Goal: Task Accomplishment & Management: Manage account settings

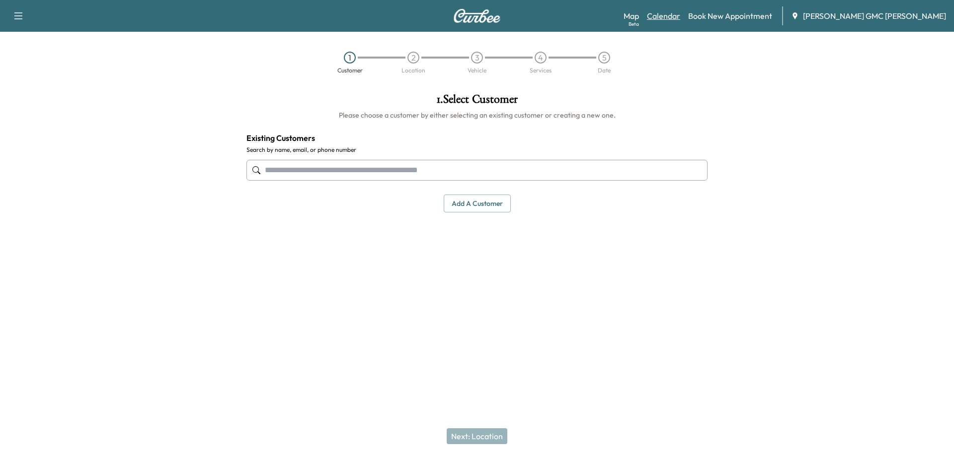
click at [680, 13] on link "Calendar" at bounding box center [663, 16] width 33 height 12
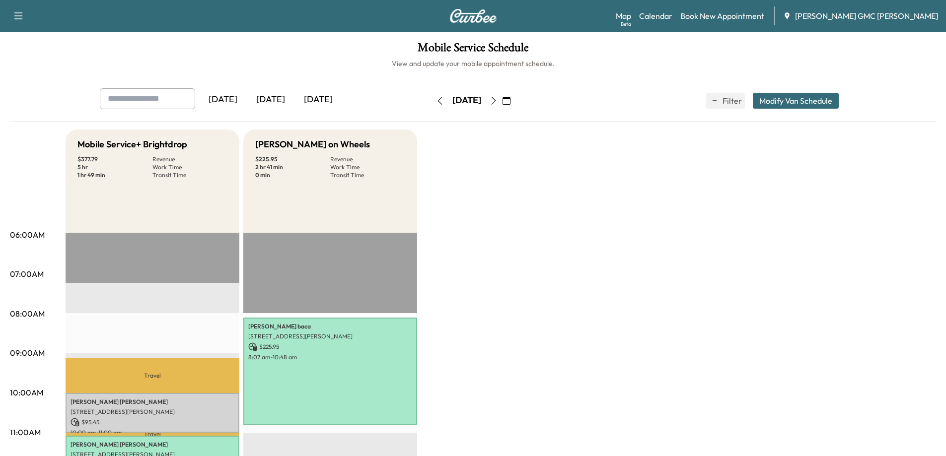
click at [498, 98] on icon "button" at bounding box center [494, 101] width 8 height 8
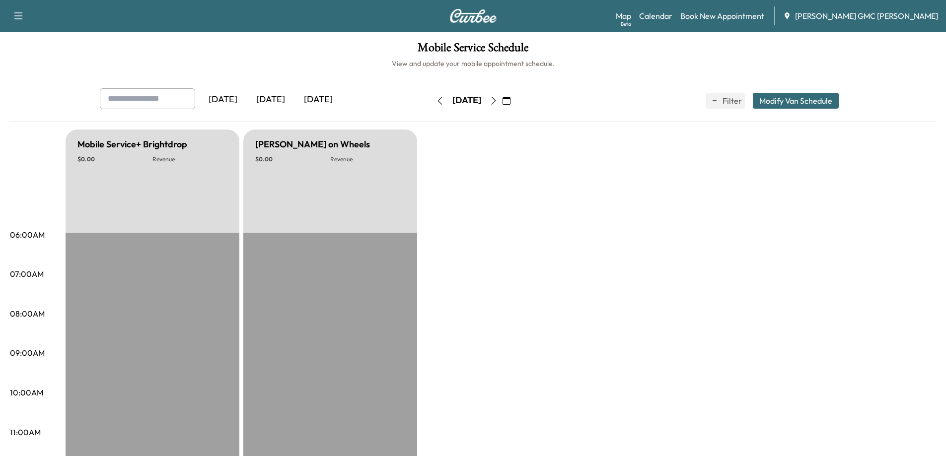
click at [496, 101] on icon "button" at bounding box center [493, 101] width 4 height 8
click at [515, 96] on button "button" at bounding box center [506, 101] width 17 height 16
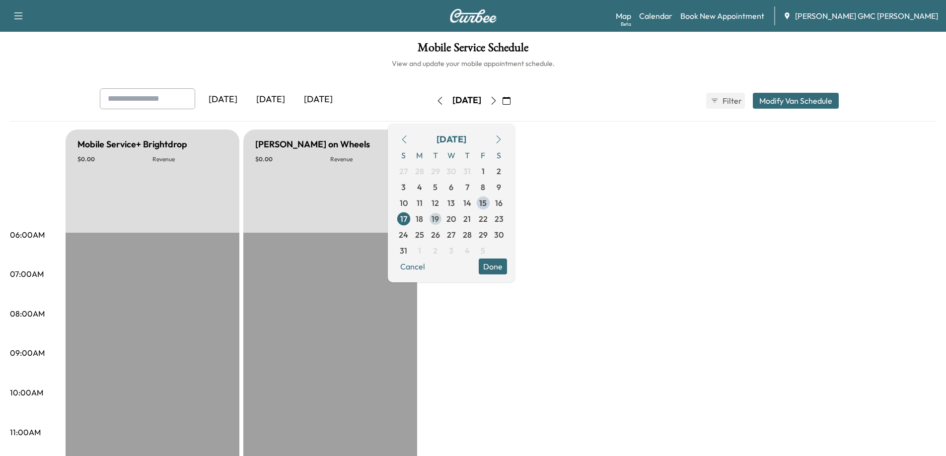
click at [439, 219] on span "19" at bounding box center [435, 219] width 7 height 12
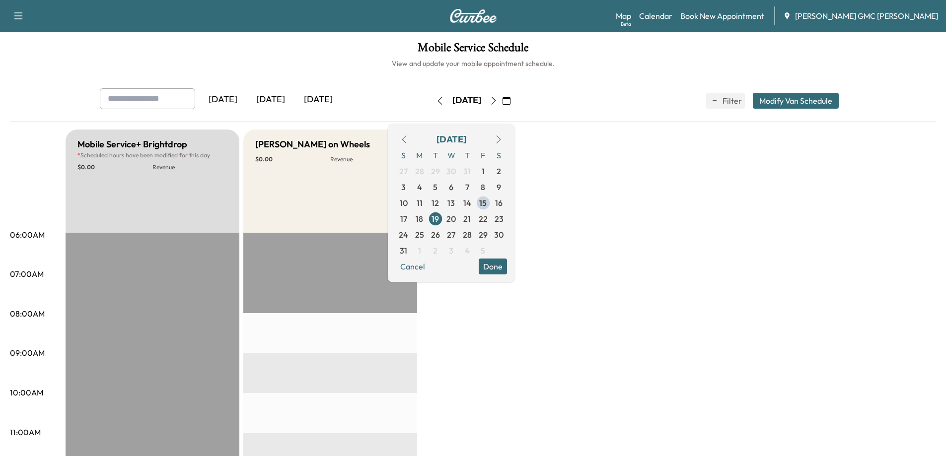
click at [507, 269] on button "Done" at bounding box center [493, 267] width 28 height 16
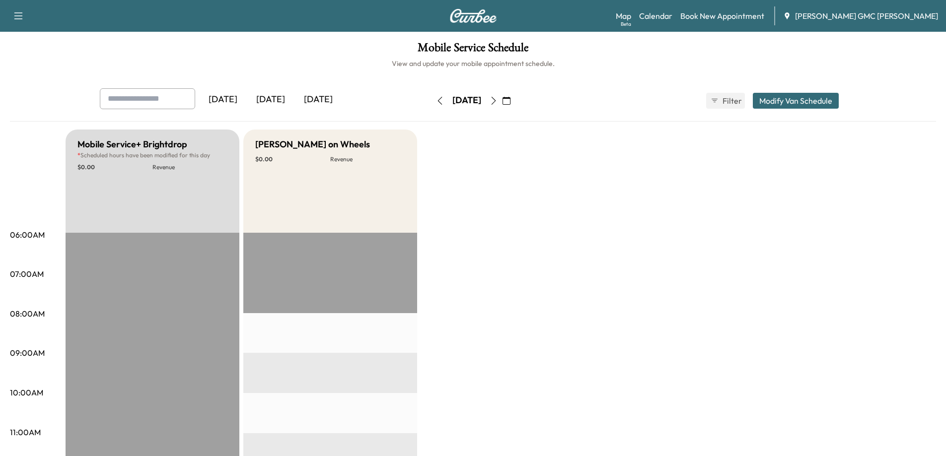
click at [511, 100] on icon "button" at bounding box center [507, 101] width 8 height 8
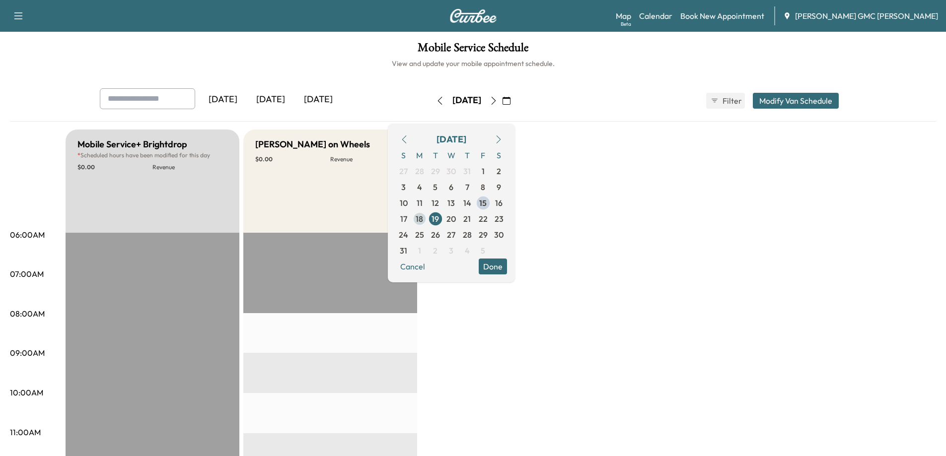
click at [423, 222] on span "18" at bounding box center [419, 219] width 7 height 12
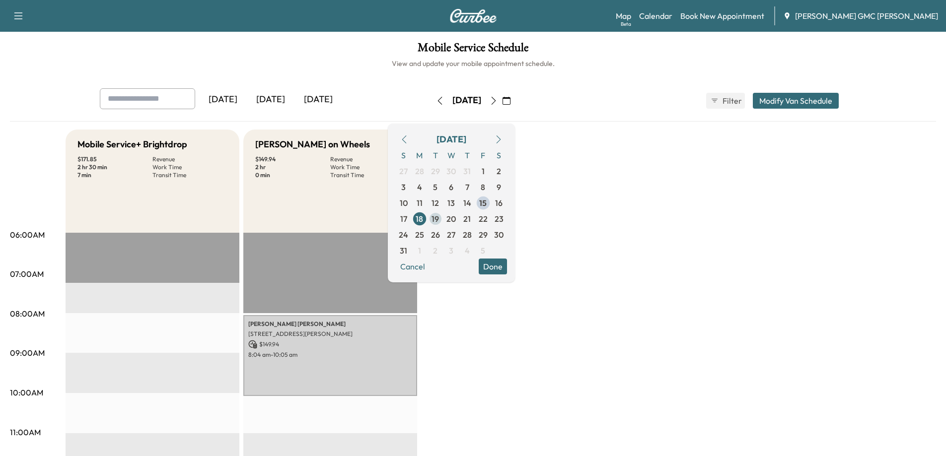
click at [439, 218] on span "19" at bounding box center [435, 219] width 7 height 12
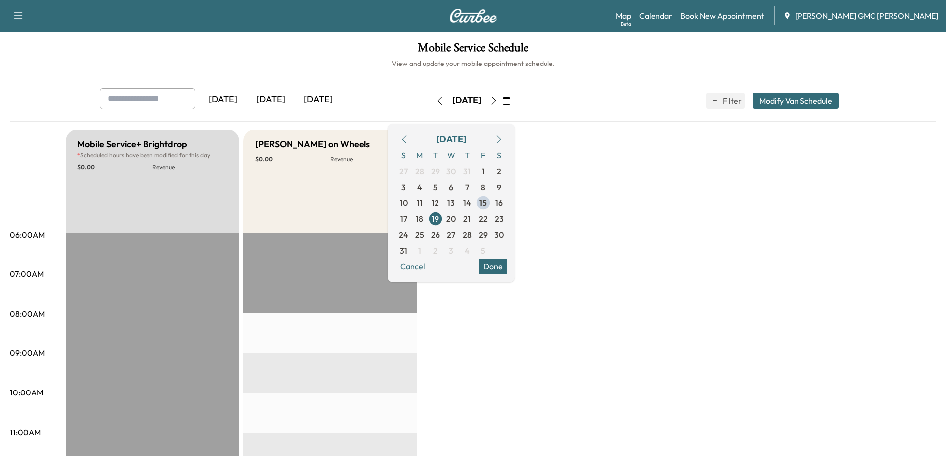
click at [507, 266] on button "Done" at bounding box center [493, 267] width 28 height 16
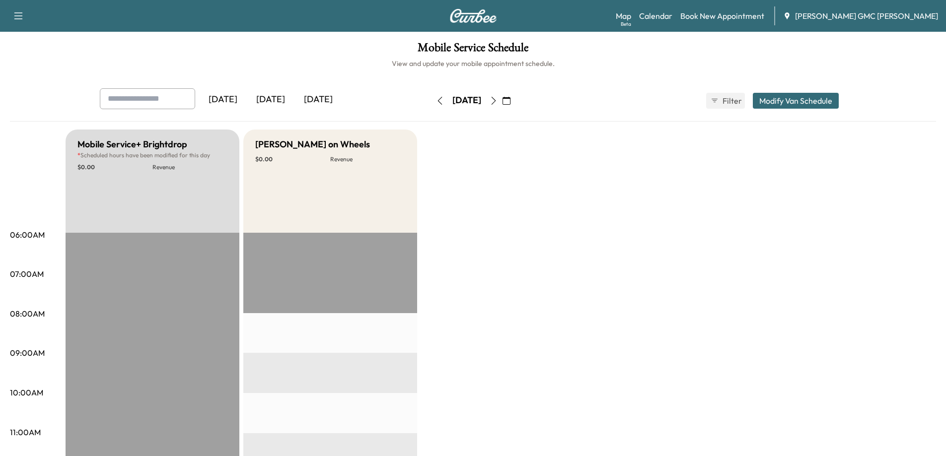
click at [468, 10] on img at bounding box center [473, 16] width 48 height 14
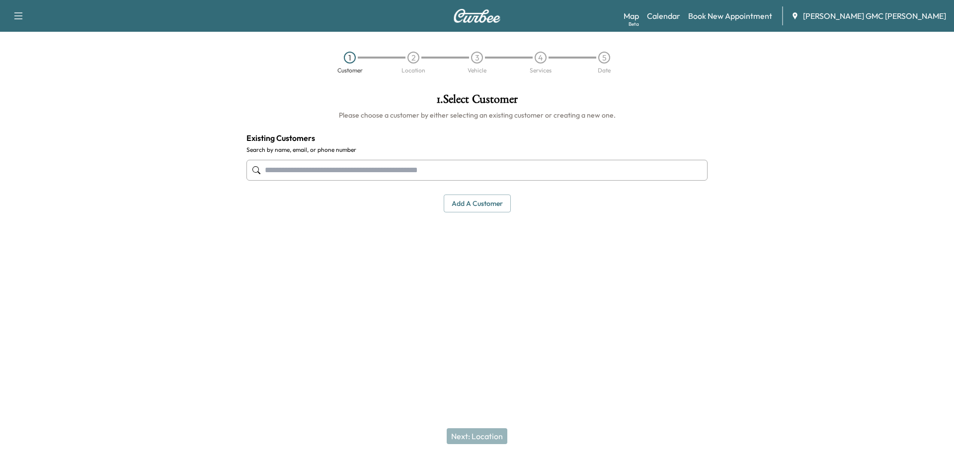
click at [492, 203] on button "Add a customer" at bounding box center [476, 204] width 67 height 18
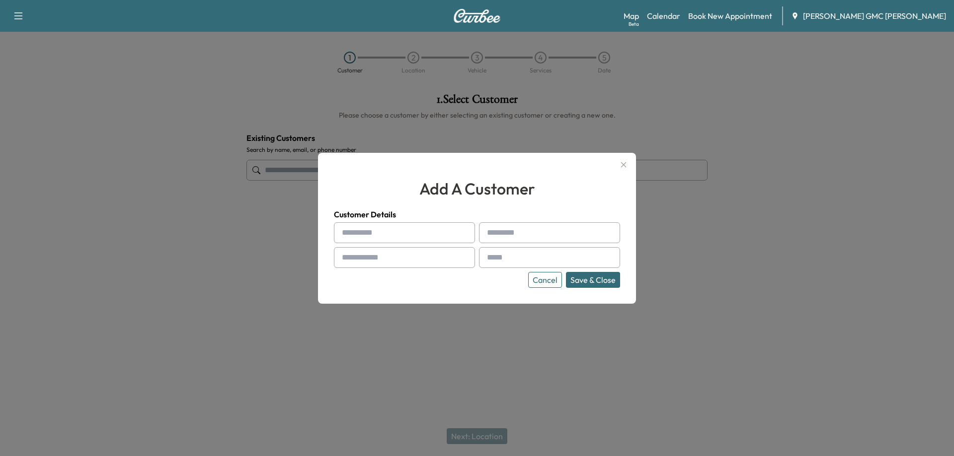
click at [373, 237] on input "text" at bounding box center [404, 232] width 141 height 21
type input "******"
type input "*******"
type input "**********"
click at [610, 283] on button "Save & Close" at bounding box center [593, 280] width 54 height 16
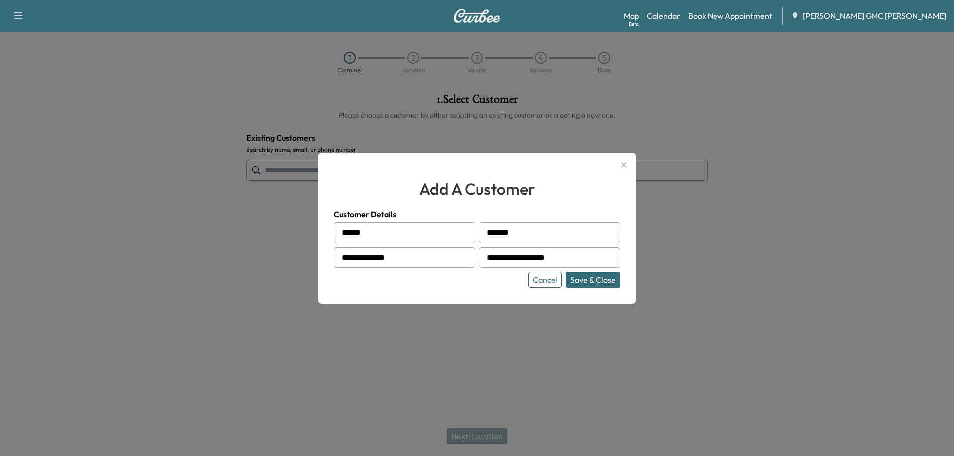
type input "**********"
click at [592, 281] on button "Save & Close" at bounding box center [593, 280] width 54 height 16
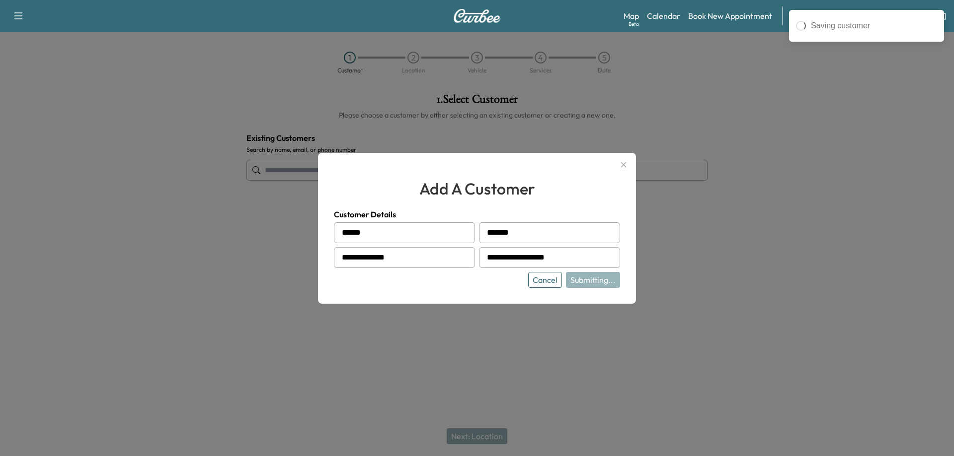
type input "**********"
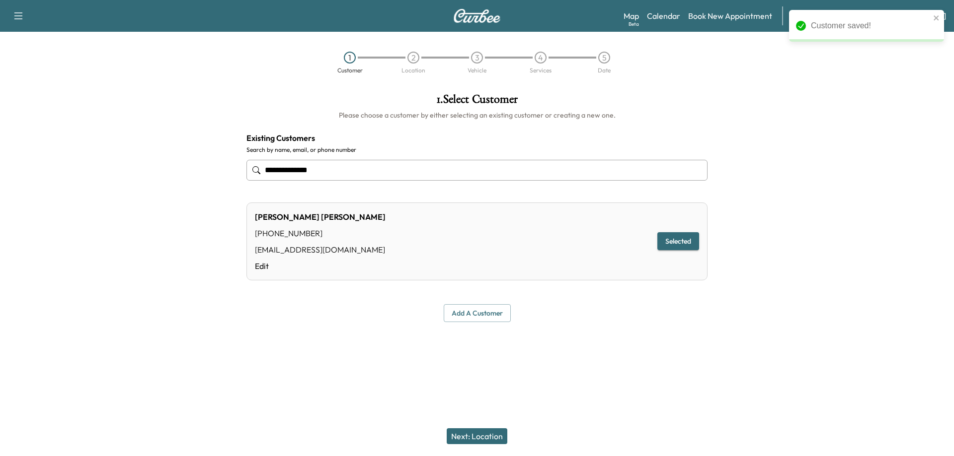
click at [485, 439] on button "Next: Location" at bounding box center [476, 437] width 61 height 16
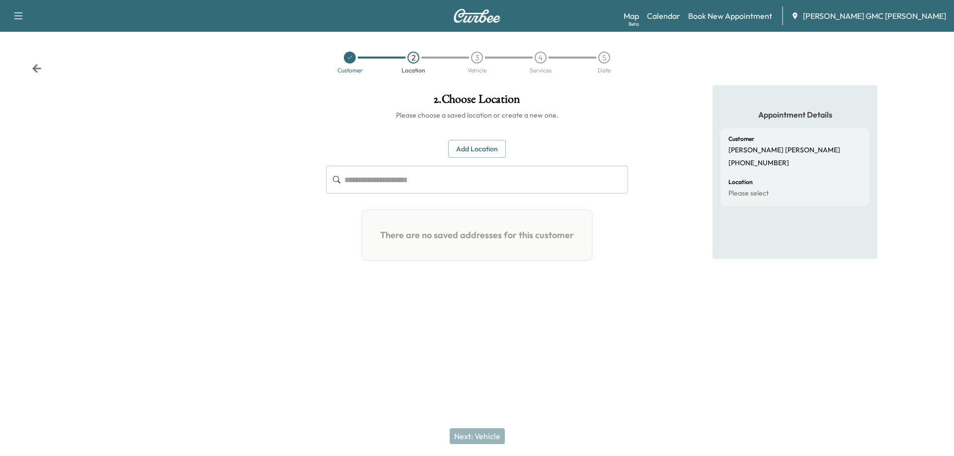
click at [477, 148] on button "Add Location" at bounding box center [477, 149] width 58 height 18
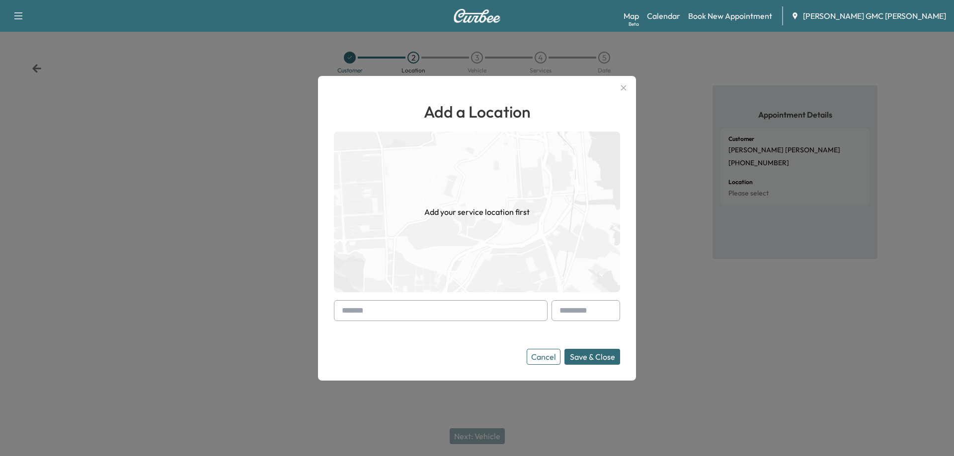
click at [400, 310] on input "text" at bounding box center [441, 310] width 214 height 21
click at [419, 335] on li "[STREET_ADDRESS]" at bounding box center [440, 332] width 213 height 20
type input "**********"
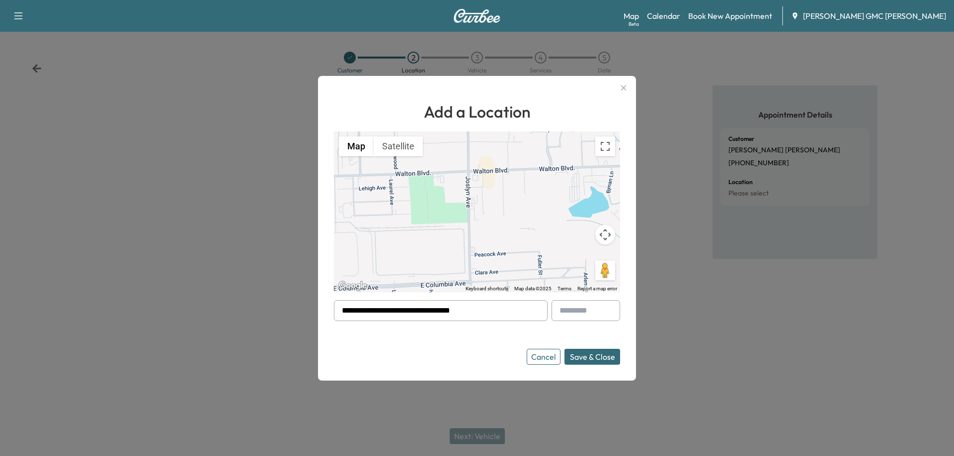
click at [598, 357] on button "Save & Close" at bounding box center [592, 357] width 56 height 16
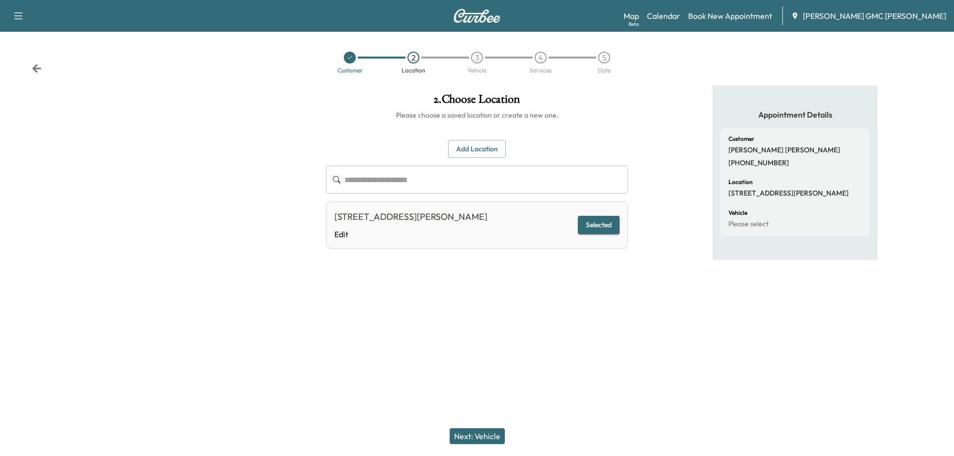
click at [479, 439] on button "Next: Vehicle" at bounding box center [476, 437] width 55 height 16
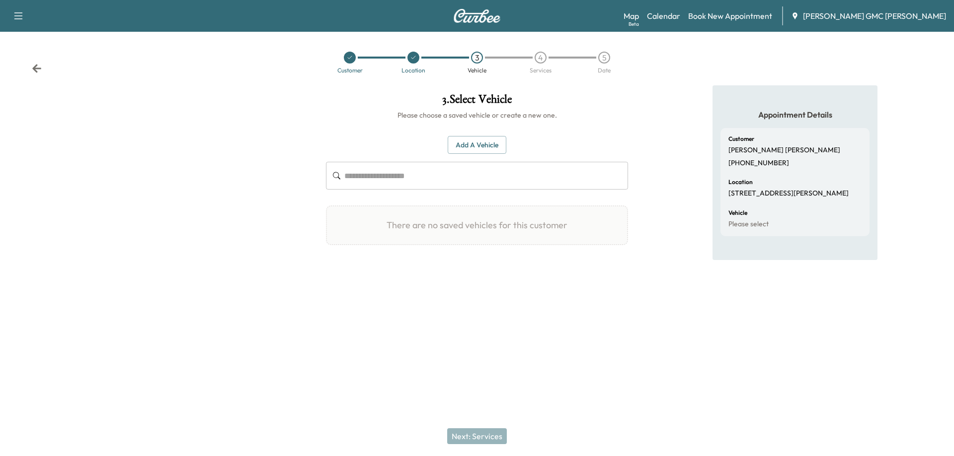
click at [476, 145] on button "Add a Vehicle" at bounding box center [476, 145] width 59 height 18
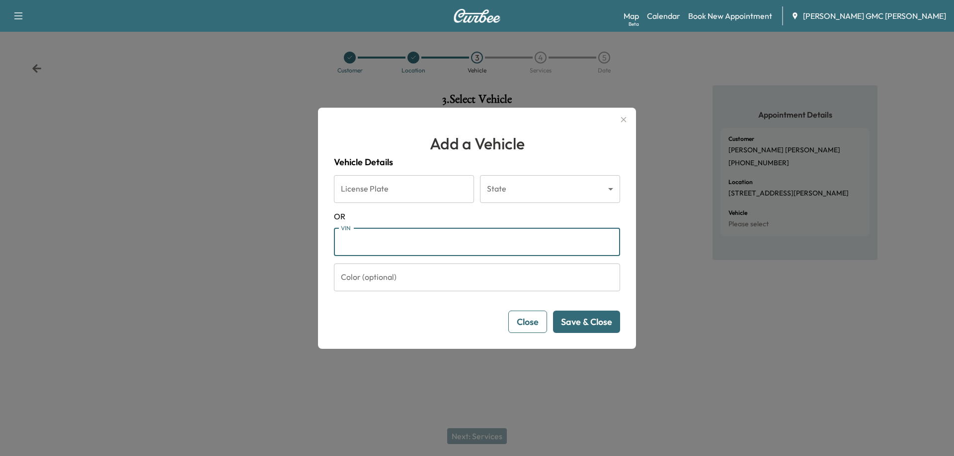
paste input "**********"
type input "**********"
click at [586, 319] on button "Save & Close" at bounding box center [586, 322] width 67 height 22
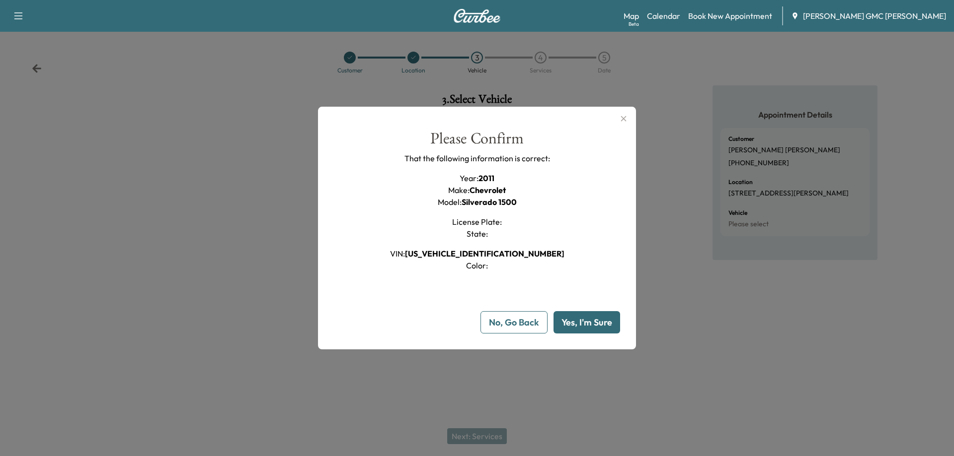
click at [579, 322] on button "Yes, I'm Sure" at bounding box center [586, 322] width 67 height 22
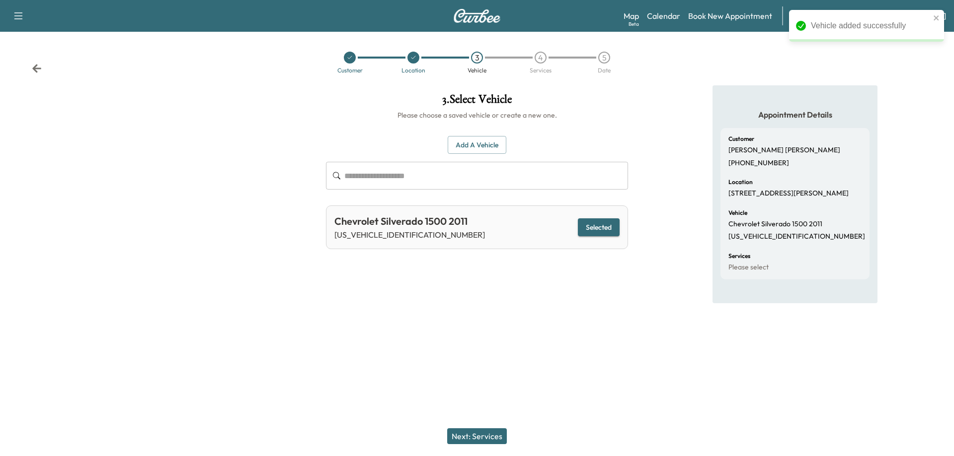
click at [466, 434] on button "Next: Services" at bounding box center [477, 437] width 60 height 16
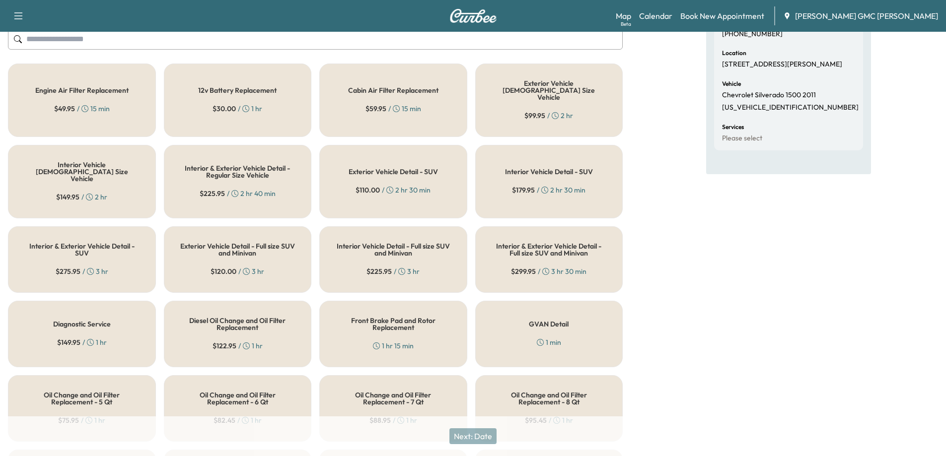
scroll to position [348, 0]
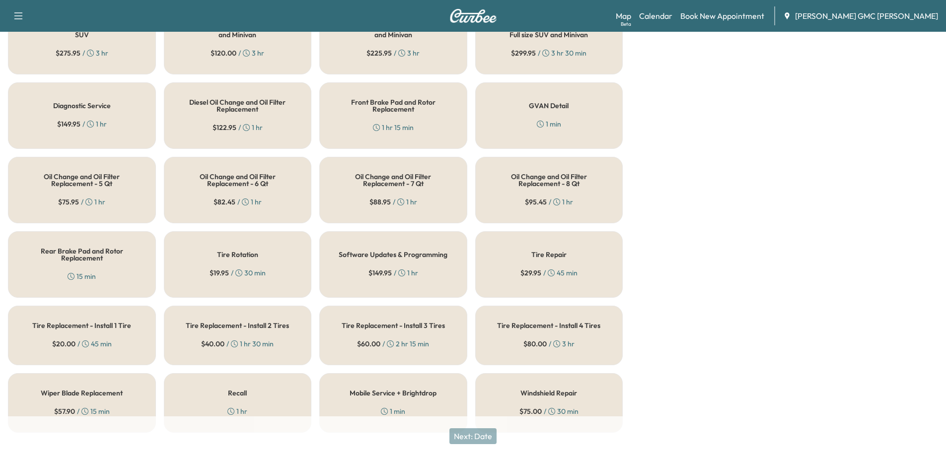
click at [576, 322] on h5 "Tire Replacement - Install 4 Tires" at bounding box center [548, 325] width 103 height 7
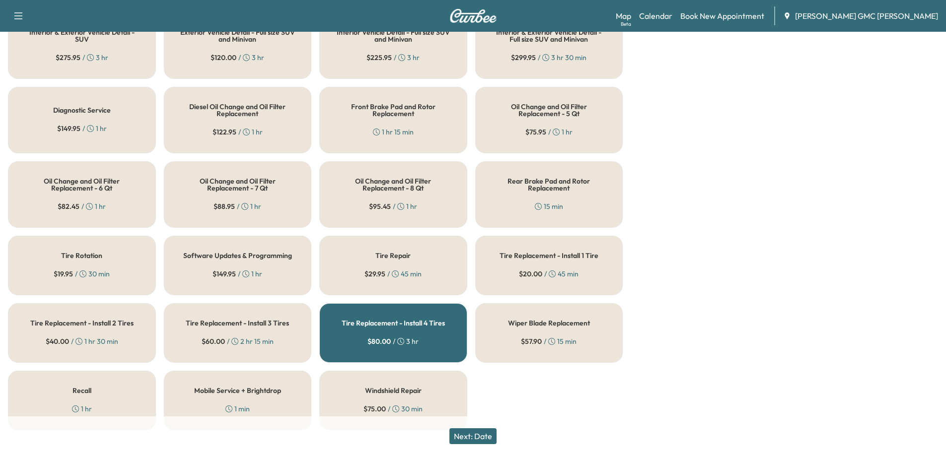
click at [478, 437] on button "Next: Date" at bounding box center [472, 437] width 47 height 16
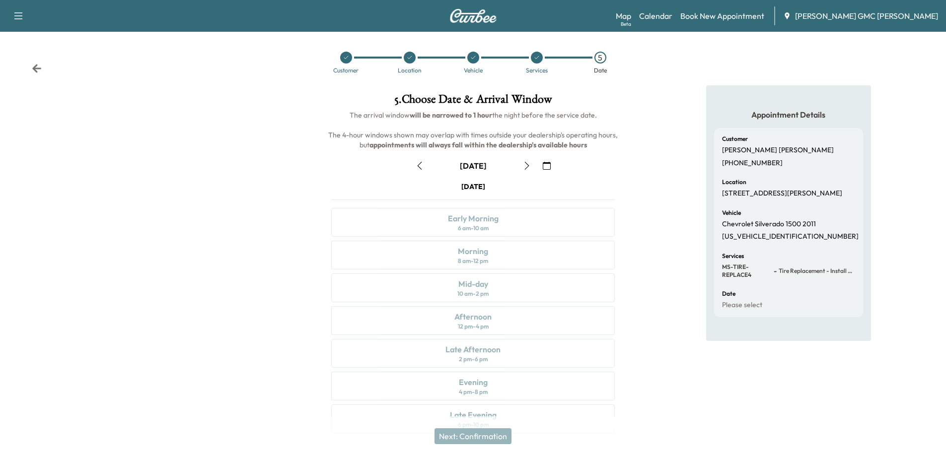
click at [551, 165] on button "button" at bounding box center [546, 166] width 17 height 16
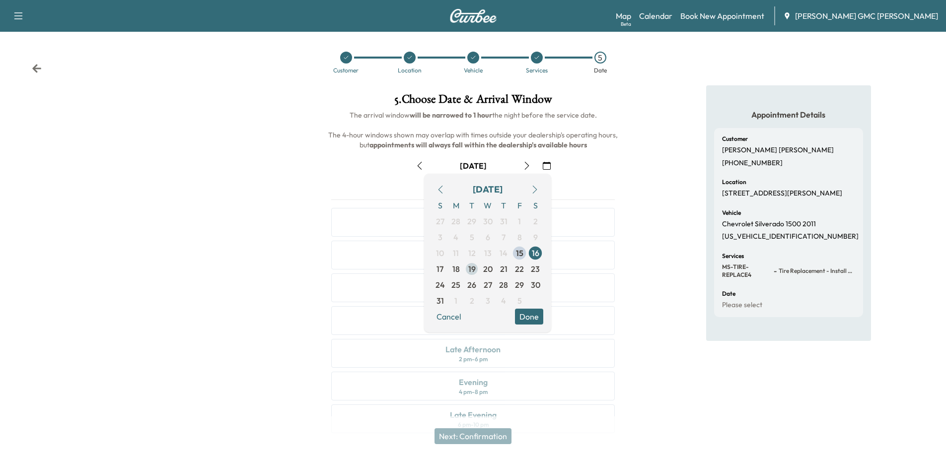
click at [472, 269] on span "19" at bounding box center [471, 269] width 7 height 12
click at [533, 319] on button "Done" at bounding box center [529, 317] width 28 height 16
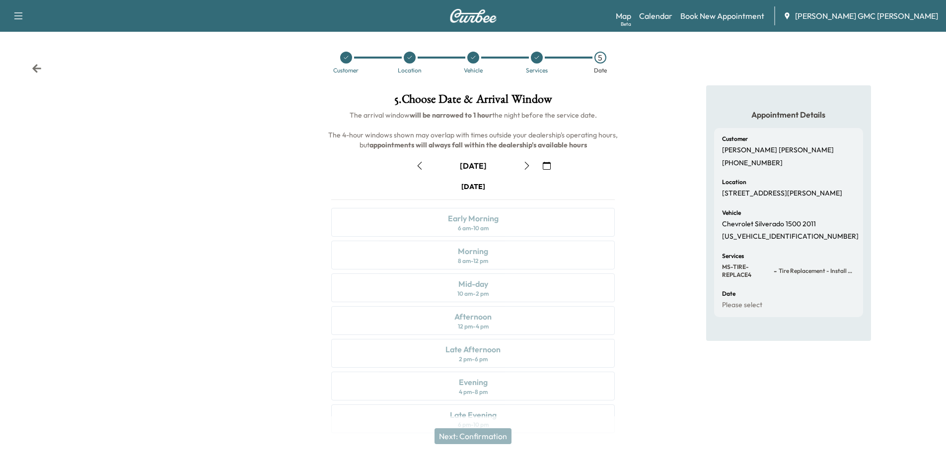
click at [469, 257] on div "[DATE] Early Morning 6 am - 10 am Morning 8 am - 12 pm Mid-day 10 am - 2 pm Aft…" at bounding box center [472, 310] width 299 height 256
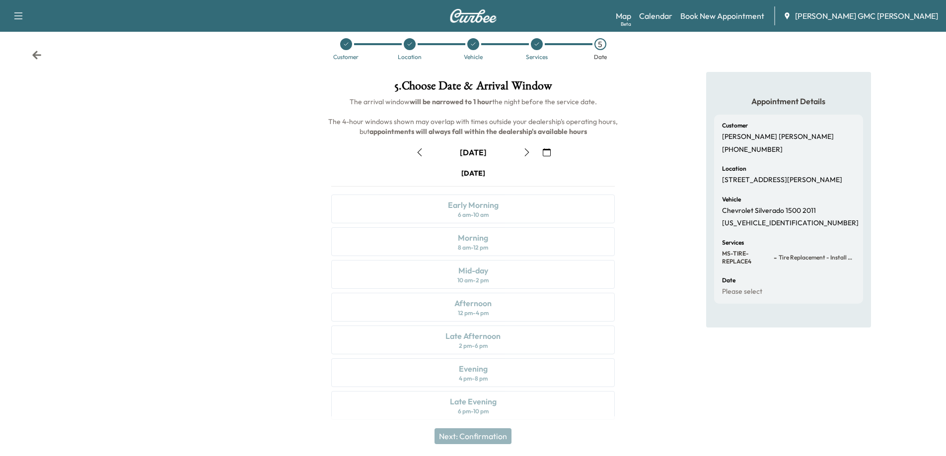
scroll to position [21, 0]
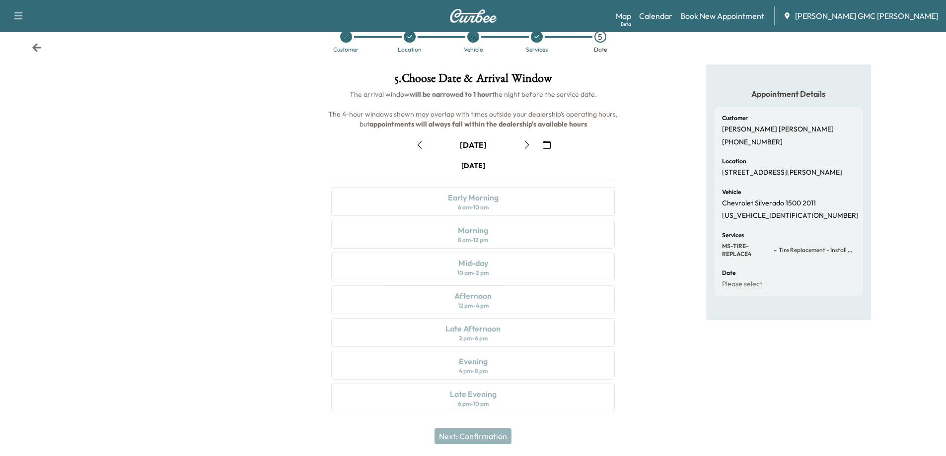
click at [546, 145] on icon "button" at bounding box center [547, 145] width 8 height 8
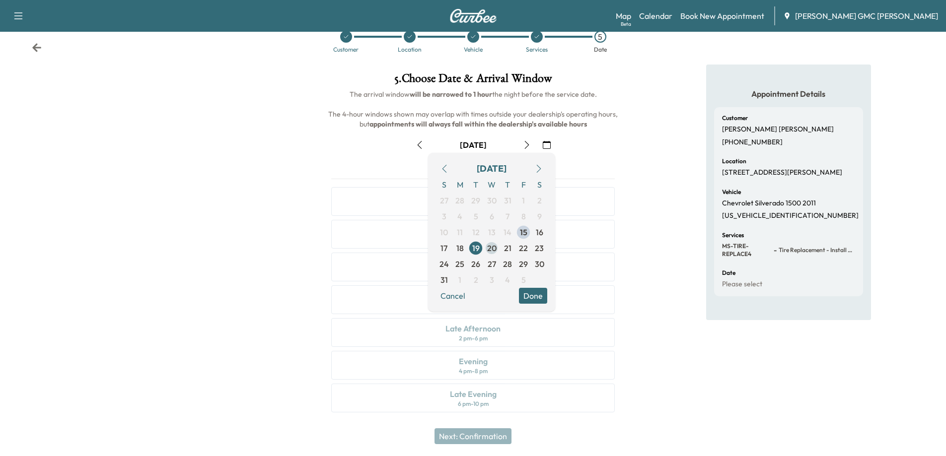
click at [489, 251] on span "20" at bounding box center [491, 248] width 9 height 12
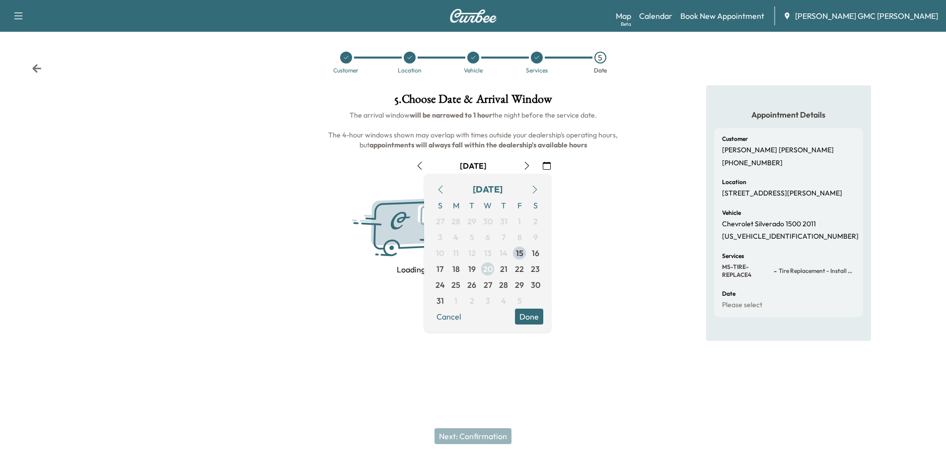
scroll to position [0, 0]
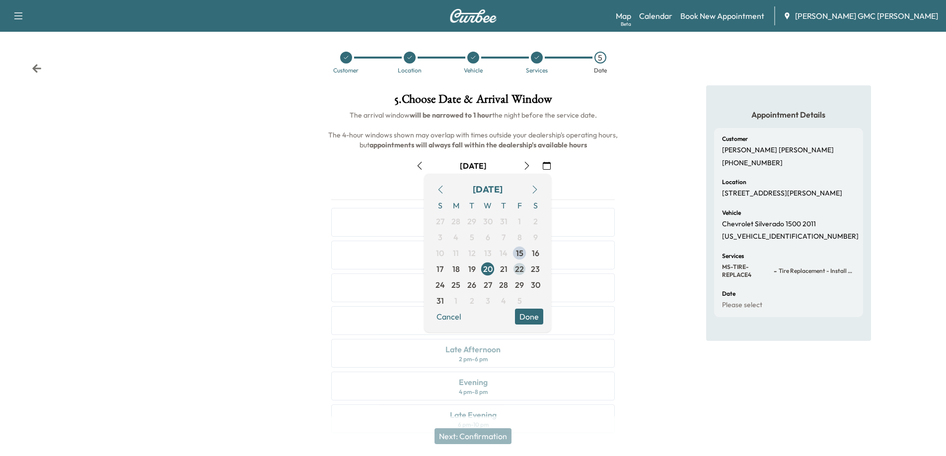
click at [519, 265] on span "22" at bounding box center [519, 269] width 9 height 12
click at [537, 316] on button "Done" at bounding box center [529, 317] width 28 height 16
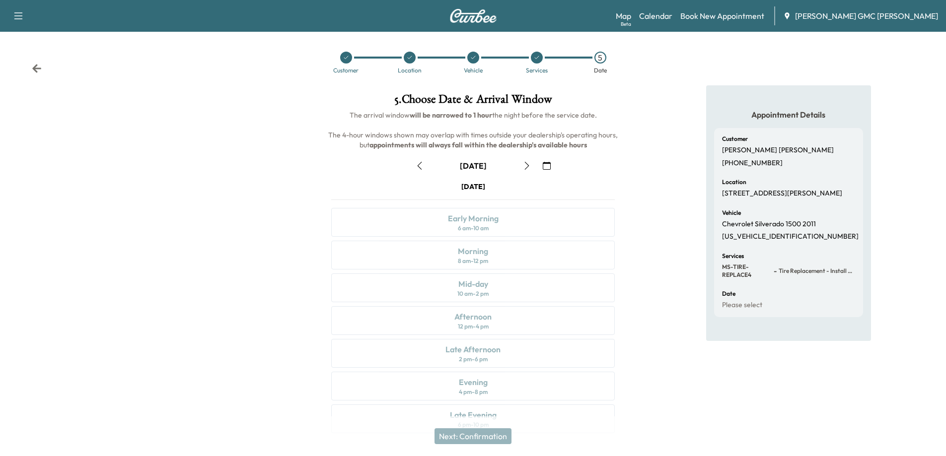
click at [550, 166] on icon "button" at bounding box center [547, 166] width 8 height 8
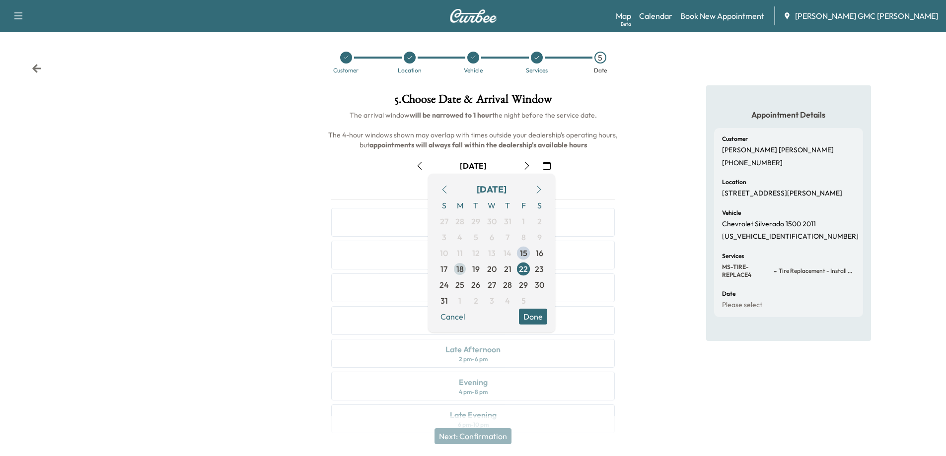
click at [457, 272] on span "18" at bounding box center [459, 269] width 7 height 12
click at [539, 319] on button "Done" at bounding box center [533, 317] width 28 height 16
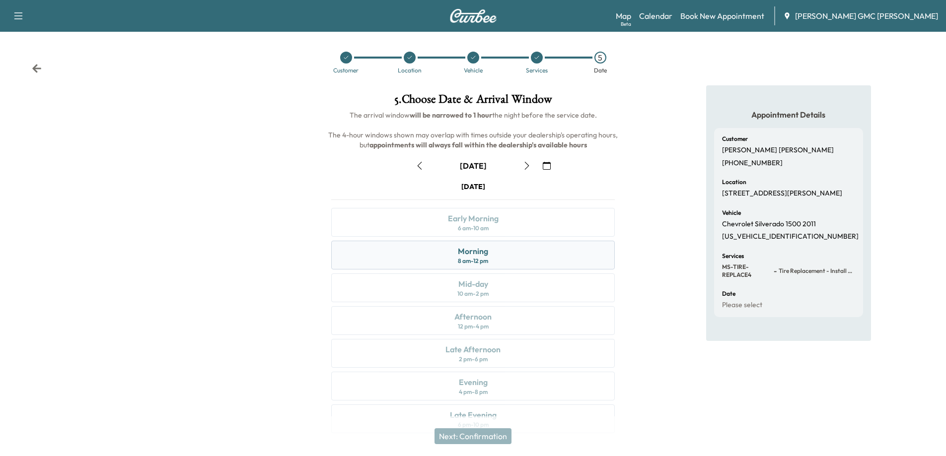
click at [479, 257] on div "8 am - 12 pm" at bounding box center [473, 261] width 30 height 8
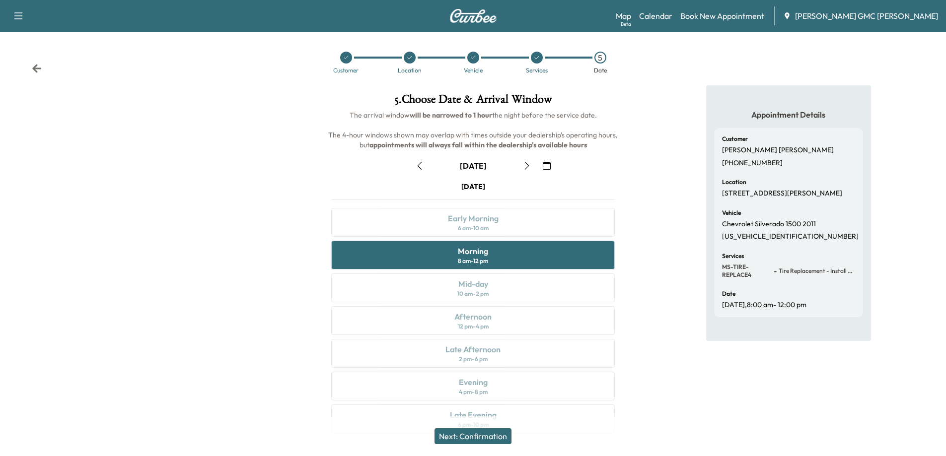
click at [490, 440] on button "Next: Confirmation" at bounding box center [473, 437] width 77 height 16
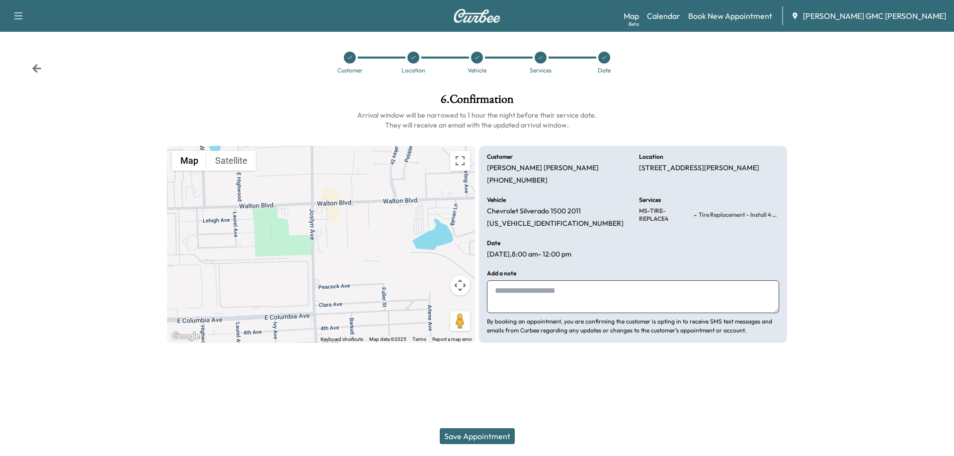
click at [490, 440] on button "Save Appointment" at bounding box center [477, 437] width 75 height 16
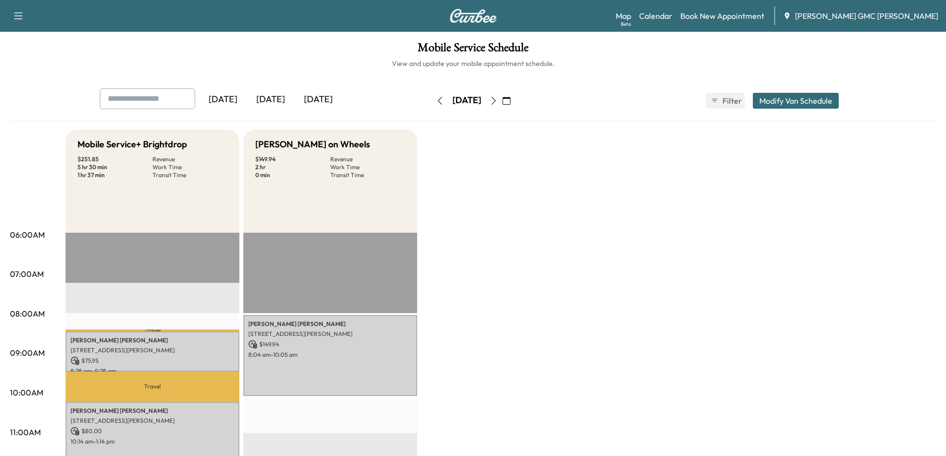
click at [498, 102] on icon "button" at bounding box center [494, 101] width 8 height 8
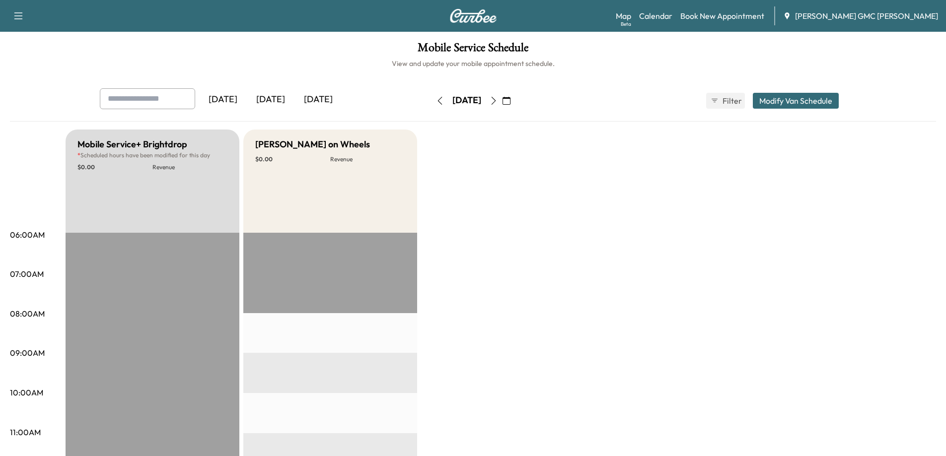
click at [801, 95] on button "Modify Van Schedule" at bounding box center [796, 101] width 86 height 16
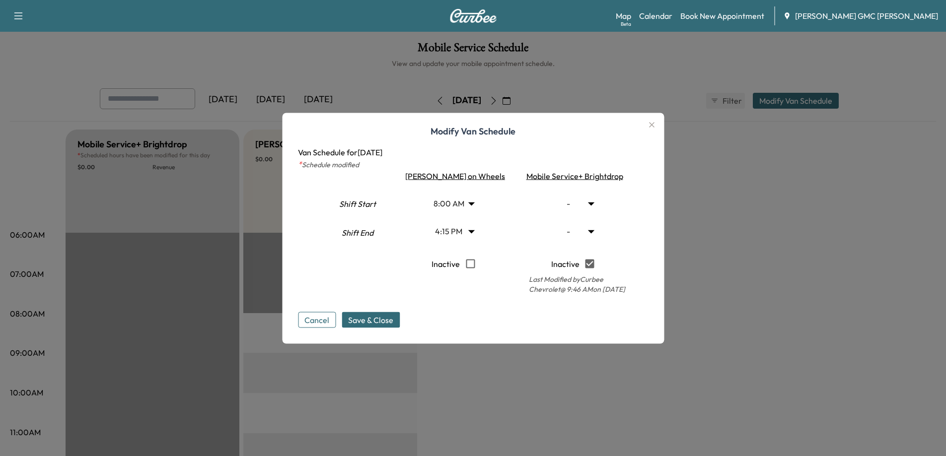
type input "*"
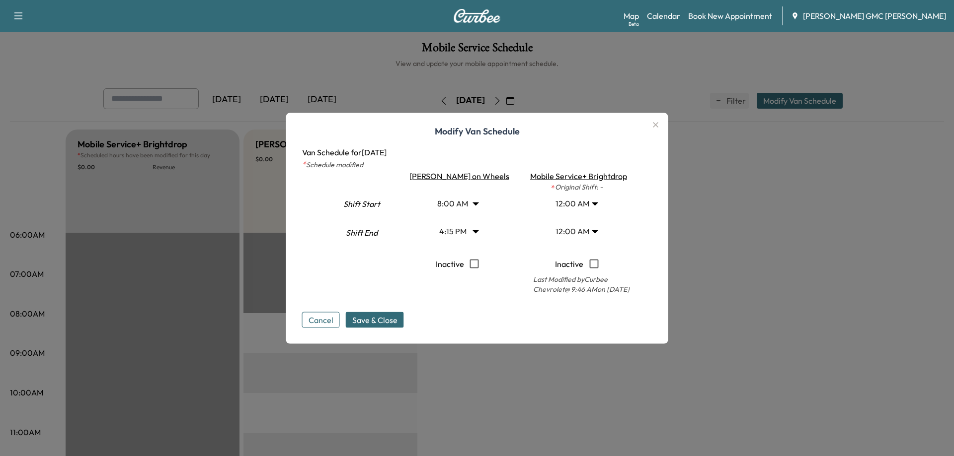
click at [578, 204] on body "Support Log Out Map Beta Calendar Book New Appointment [PERSON_NAME] GMC [PERSO…" at bounding box center [477, 228] width 954 height 456
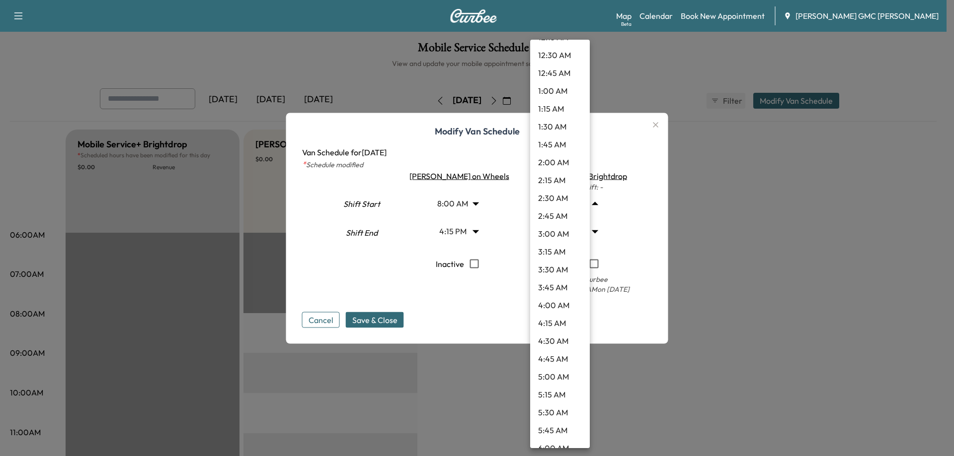
scroll to position [149, 0]
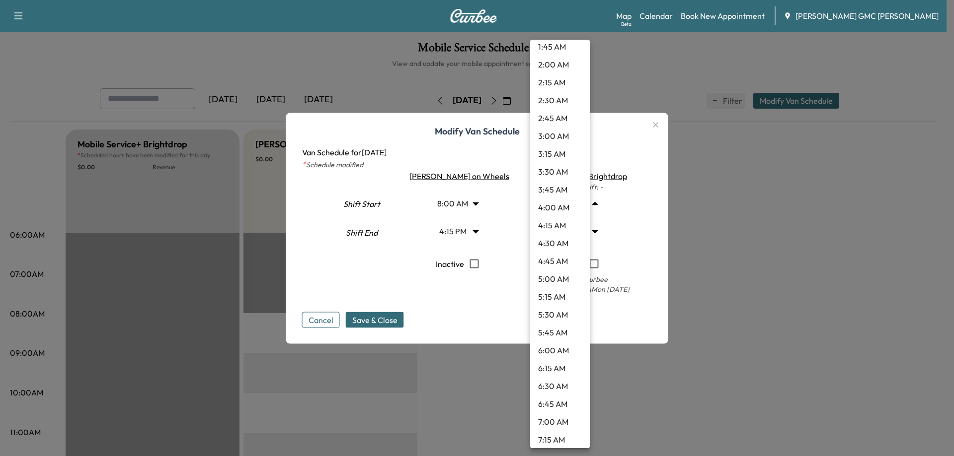
click at [546, 425] on li "7:00 AM" at bounding box center [560, 422] width 60 height 18
type input "*"
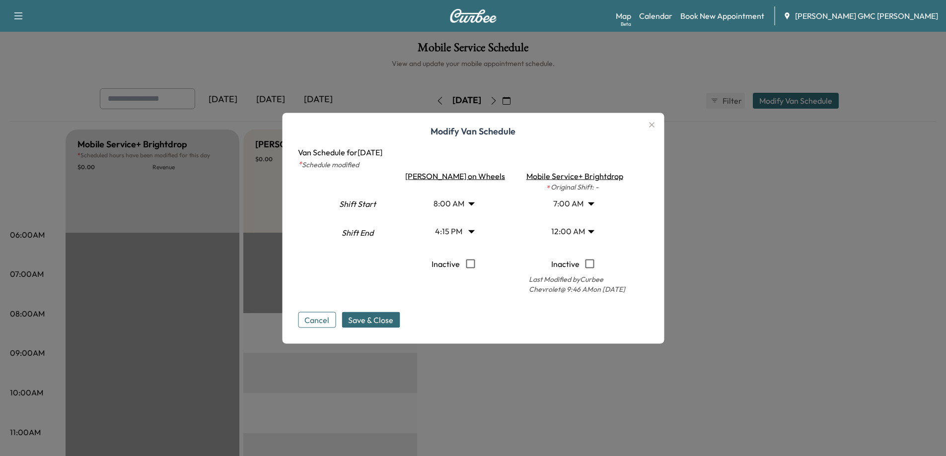
click at [579, 232] on body "Support Log Out Map Beta Calendar Book New Appointment [PERSON_NAME] GMC [PERSO…" at bounding box center [473, 228] width 946 height 456
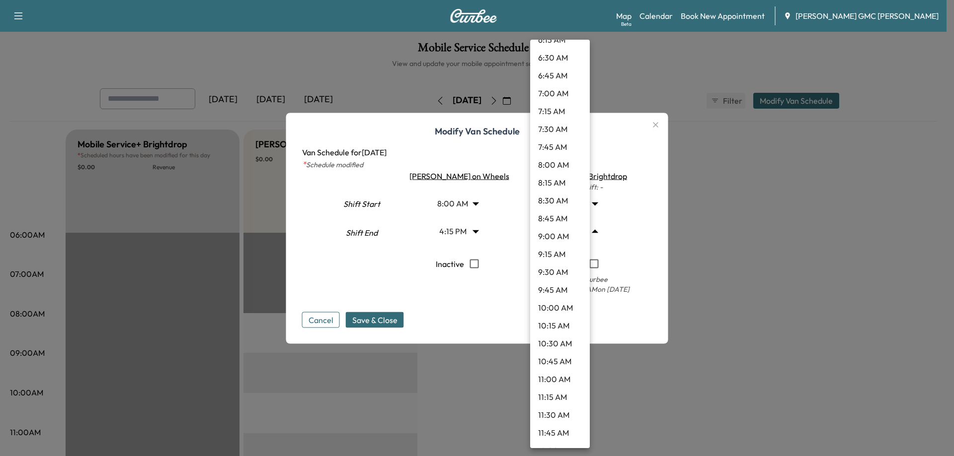
scroll to position [497, 0]
click at [551, 324] on li "10:30 AM" at bounding box center [560, 325] width 60 height 18
type input "****"
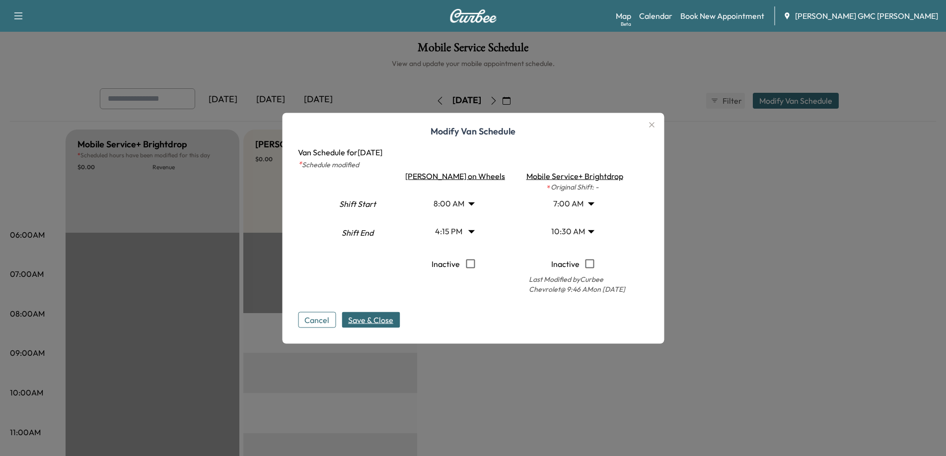
click at [390, 315] on span "Save & Close" at bounding box center [370, 320] width 45 height 12
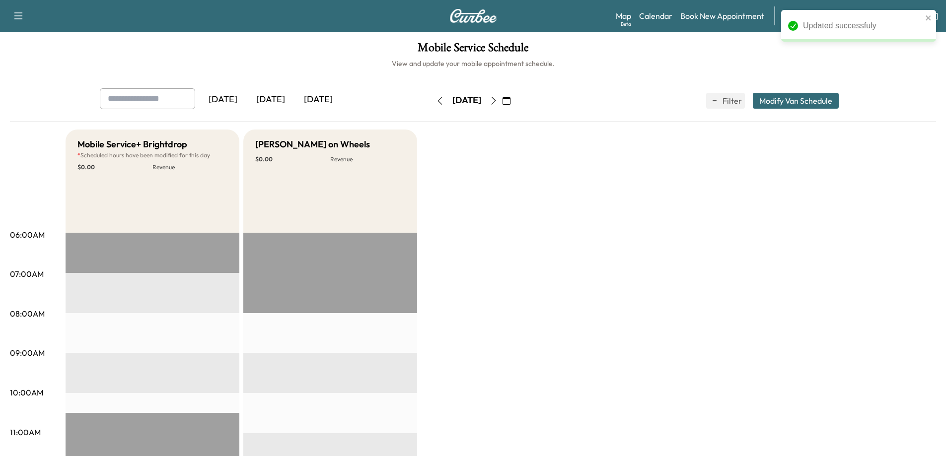
click at [436, 102] on icon "button" at bounding box center [440, 101] width 8 height 8
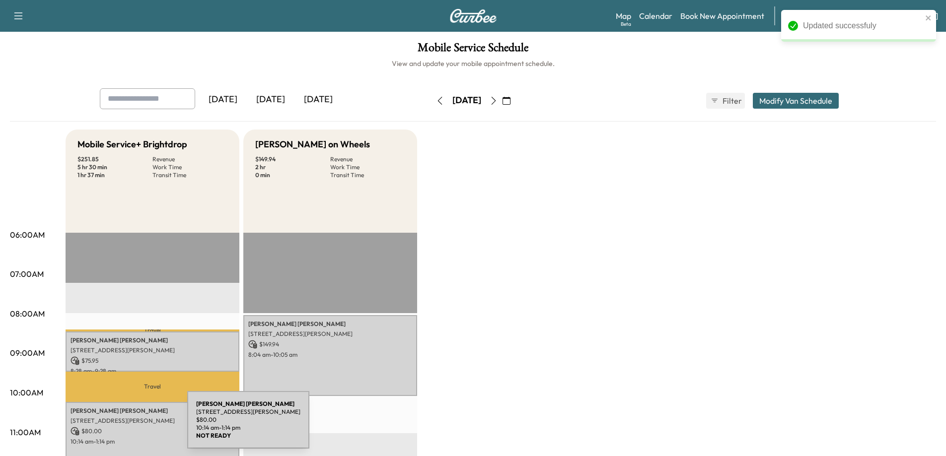
click at [113, 427] on p "$ 80.00" at bounding box center [153, 431] width 164 height 9
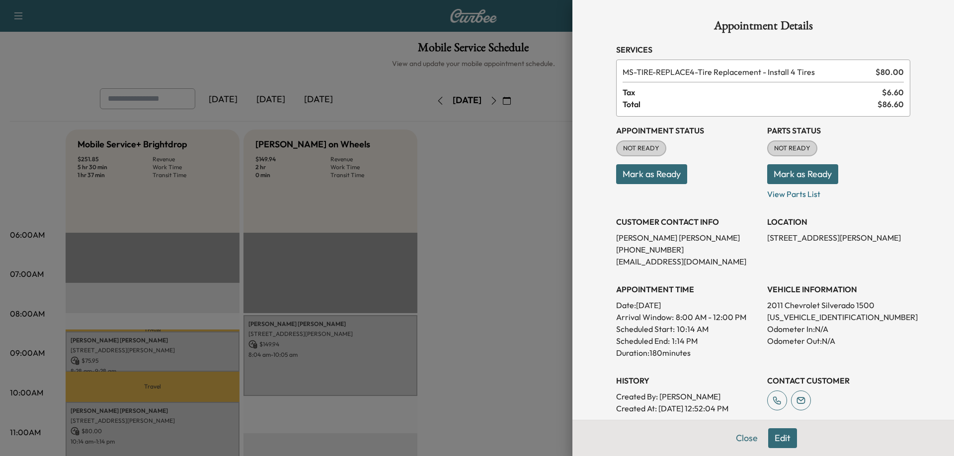
click at [775, 437] on button "Edit" at bounding box center [782, 439] width 29 height 20
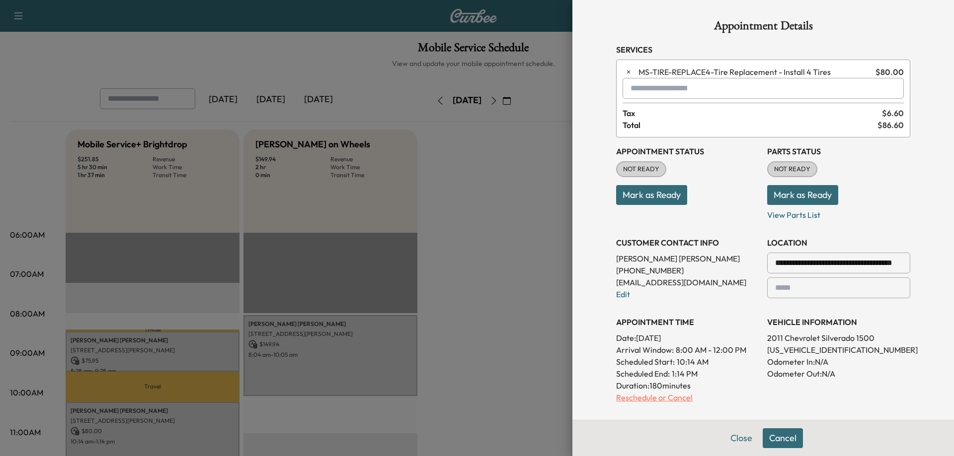
click at [626, 402] on p "Reschedule or Cancel" at bounding box center [687, 398] width 143 height 12
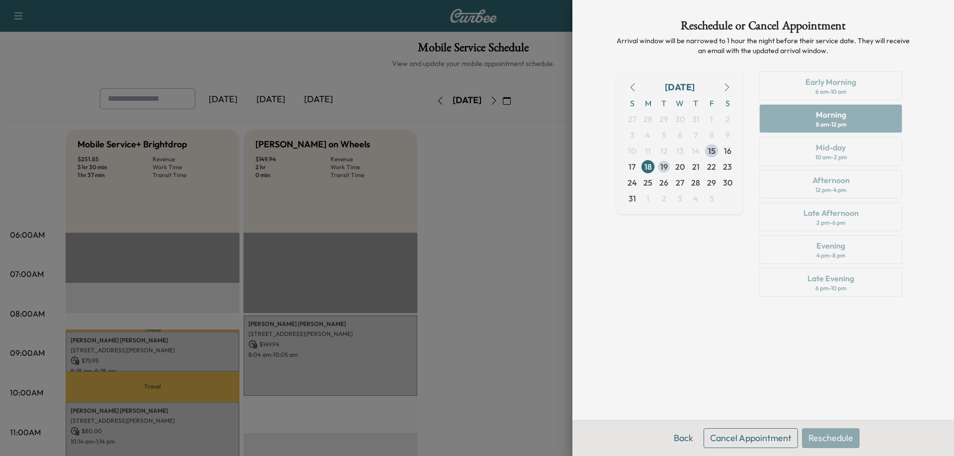
click at [662, 166] on span "19" at bounding box center [663, 167] width 7 height 12
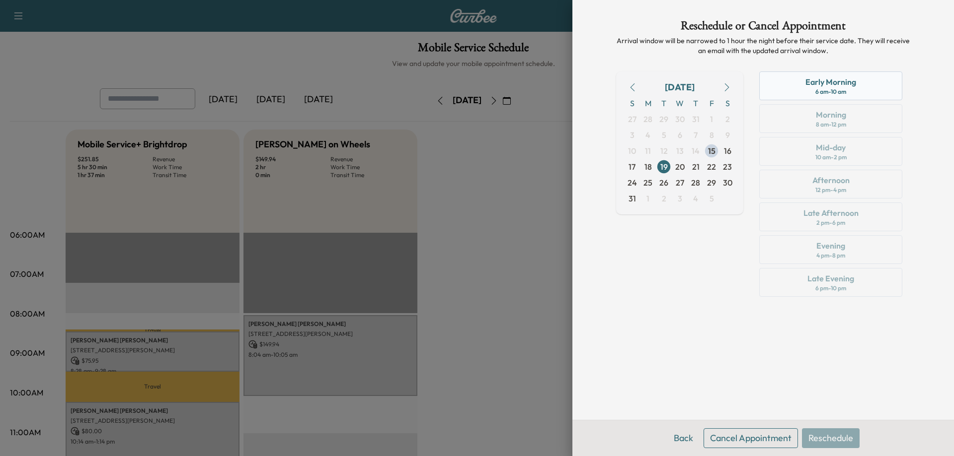
click at [827, 87] on div "Early Morning" at bounding box center [830, 82] width 51 height 12
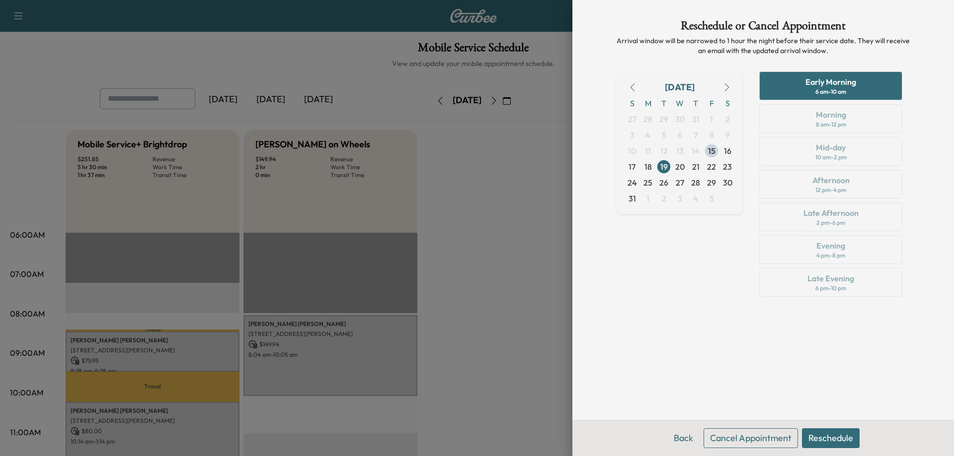
click at [849, 436] on button "Reschedule" at bounding box center [831, 439] width 58 height 20
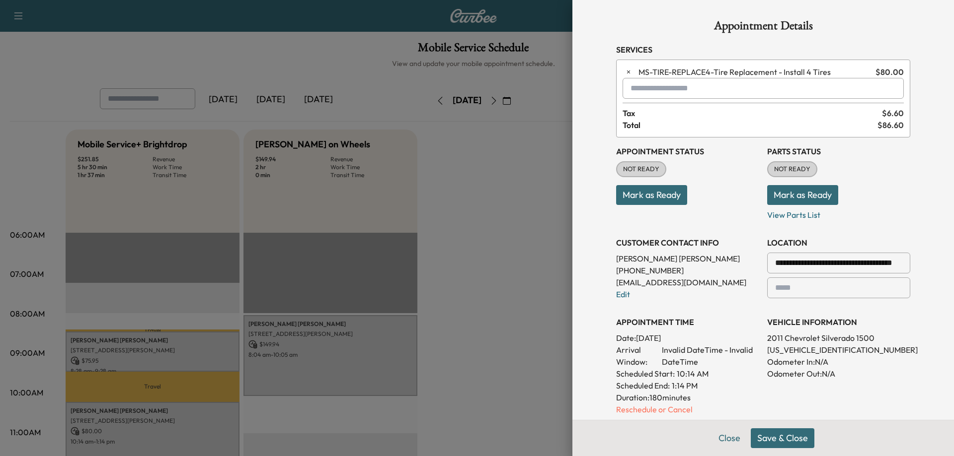
click at [775, 438] on button "Save & Close" at bounding box center [782, 439] width 64 height 20
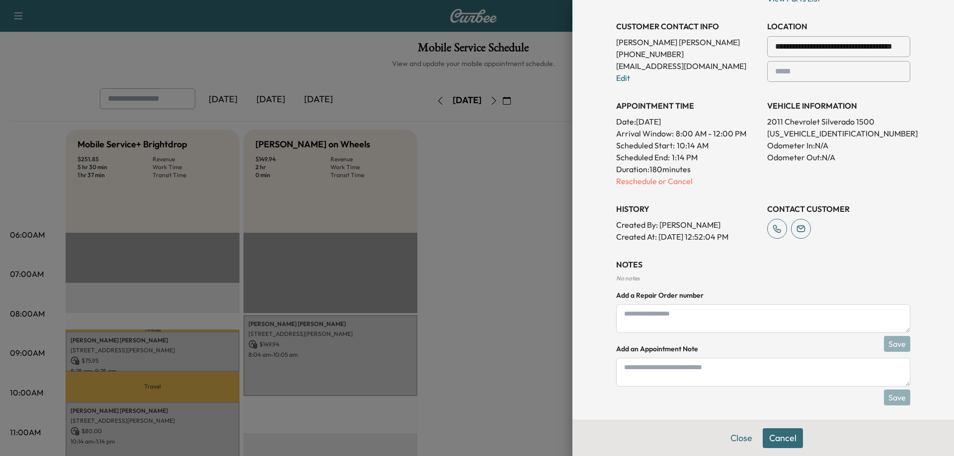
scroll to position [222, 0]
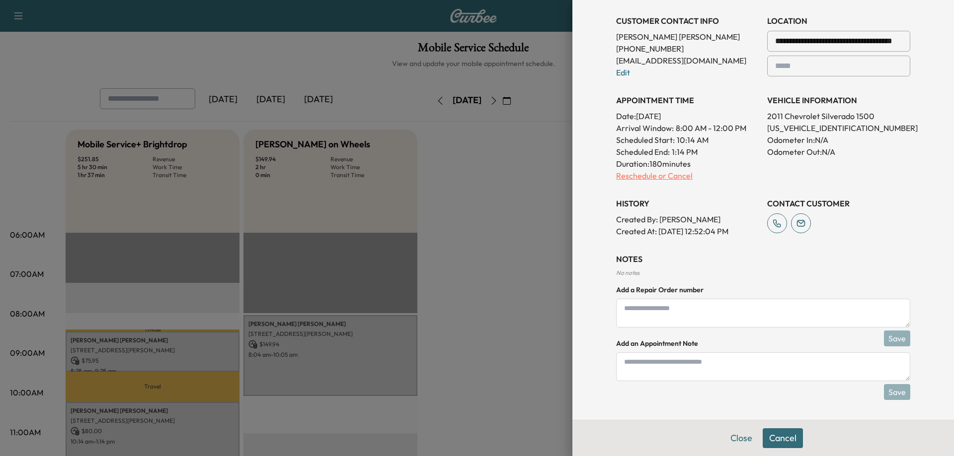
click at [638, 178] on p "Reschedule or Cancel" at bounding box center [687, 176] width 143 height 12
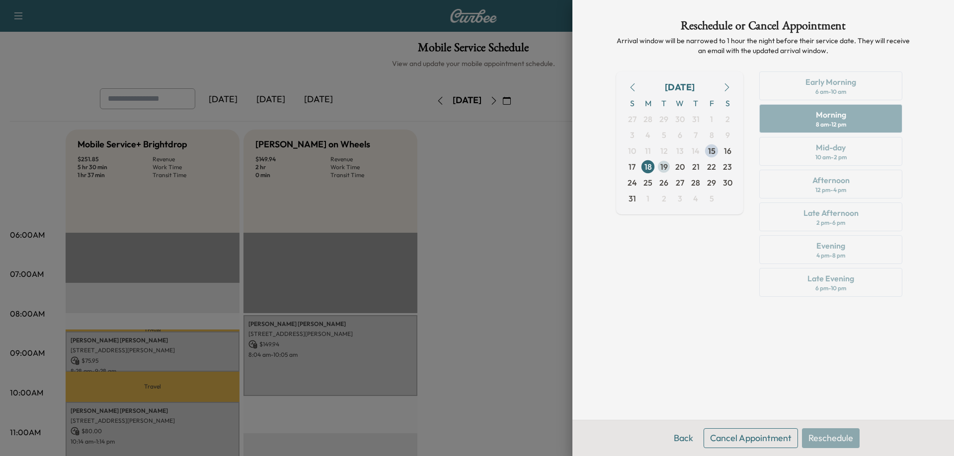
click at [663, 164] on span "19" at bounding box center [663, 167] width 7 height 12
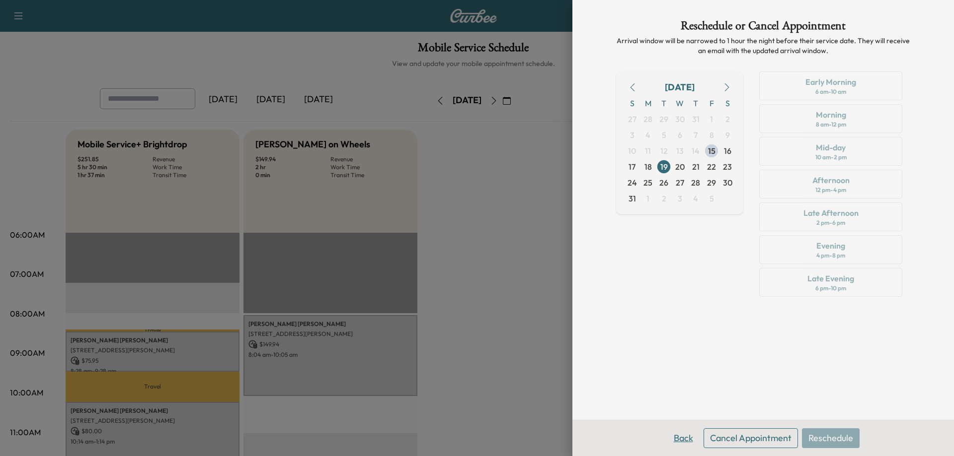
click at [676, 439] on button "Back" at bounding box center [683, 439] width 32 height 20
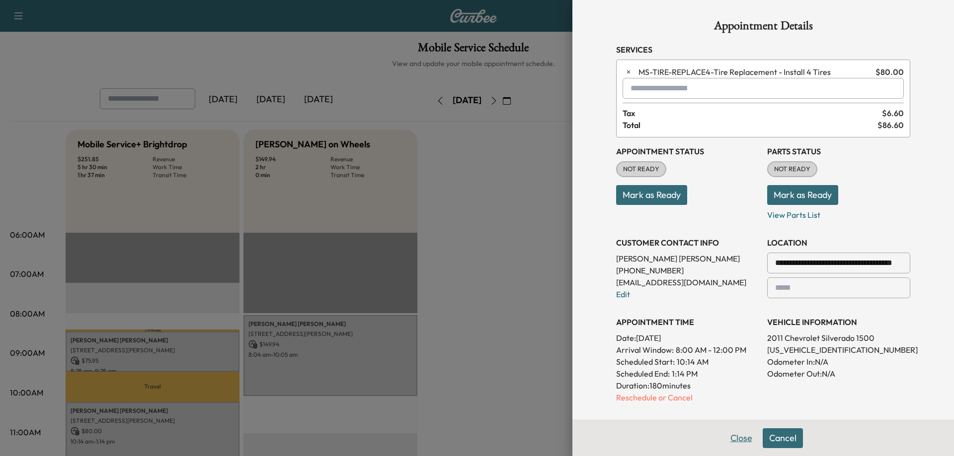
click at [735, 438] on button "Close" at bounding box center [741, 439] width 35 height 20
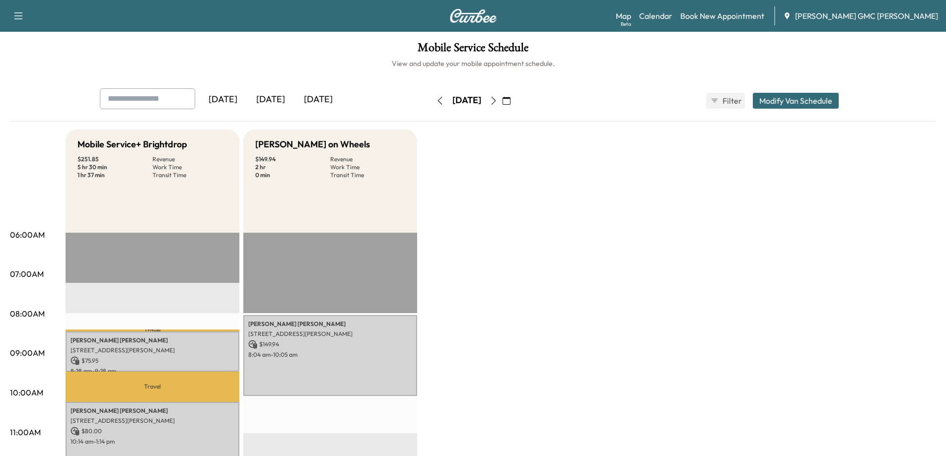
click at [498, 99] on icon "button" at bounding box center [494, 101] width 8 height 8
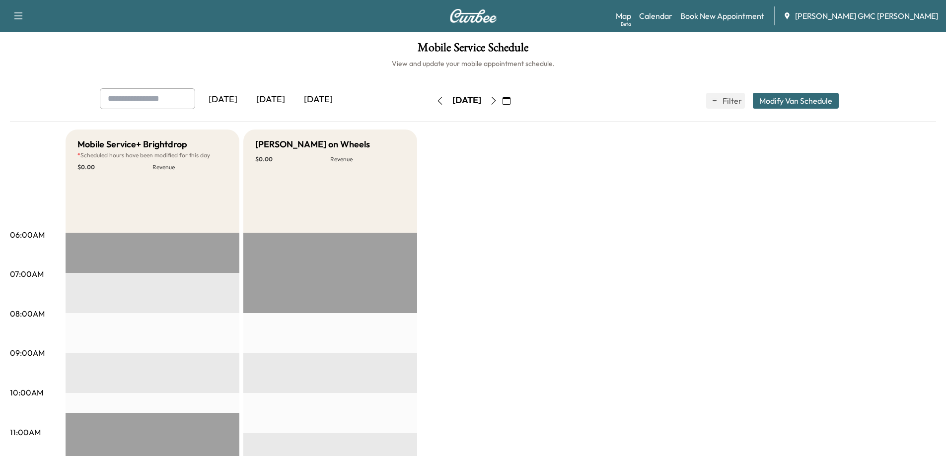
click at [438, 98] on icon "button" at bounding box center [440, 101] width 4 height 8
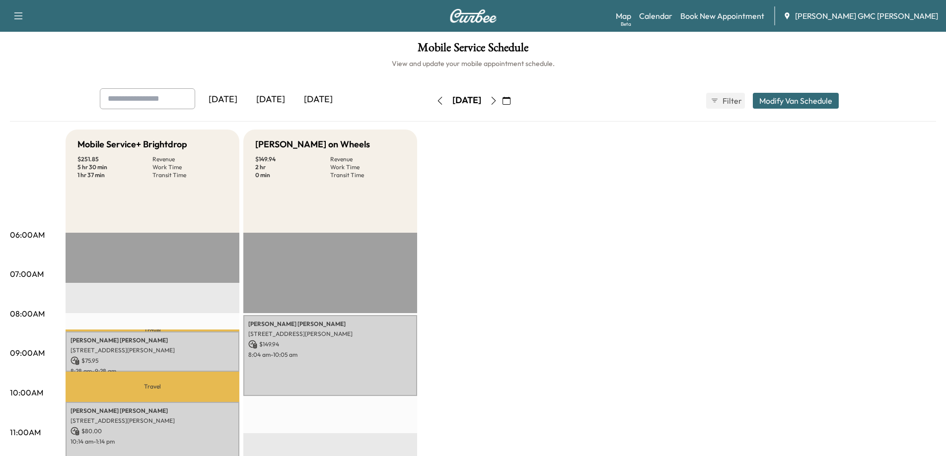
click at [498, 103] on icon "button" at bounding box center [494, 101] width 8 height 8
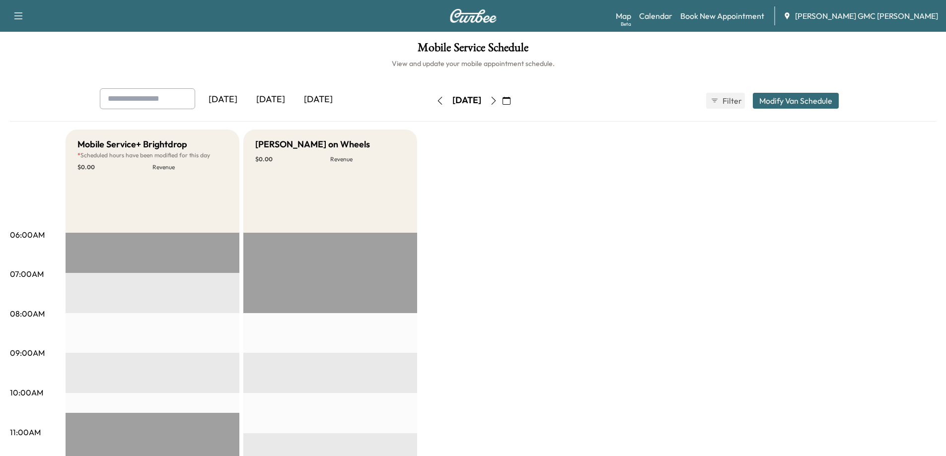
click at [432, 100] on button "button" at bounding box center [440, 101] width 17 height 16
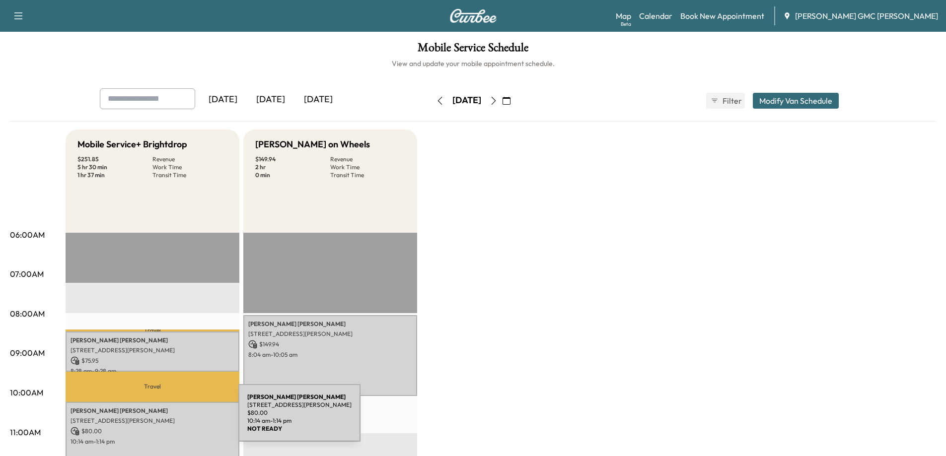
click at [164, 420] on p "[STREET_ADDRESS][PERSON_NAME]" at bounding box center [153, 421] width 164 height 8
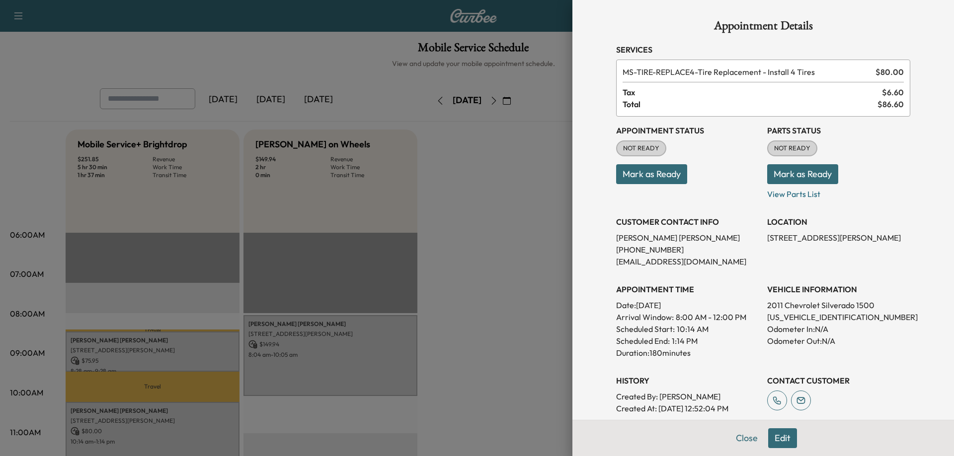
click at [774, 435] on button "Edit" at bounding box center [782, 439] width 29 height 20
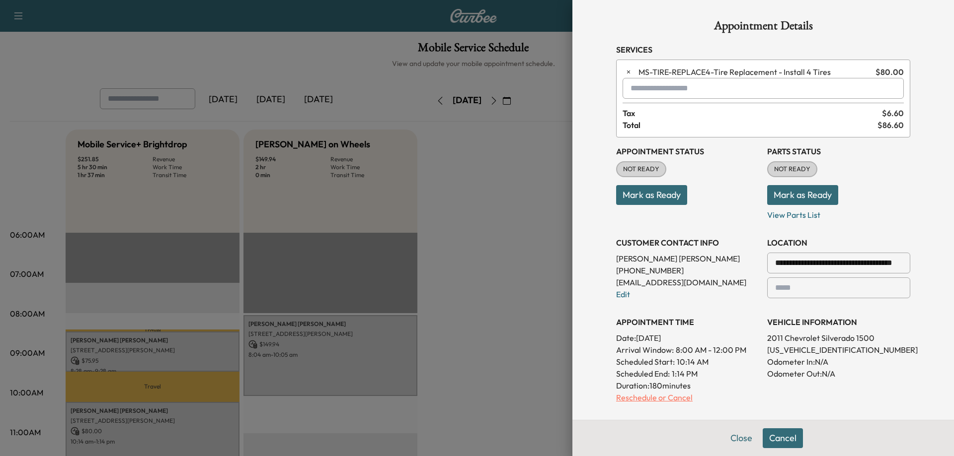
click at [654, 398] on p "Reschedule or Cancel" at bounding box center [687, 398] width 143 height 12
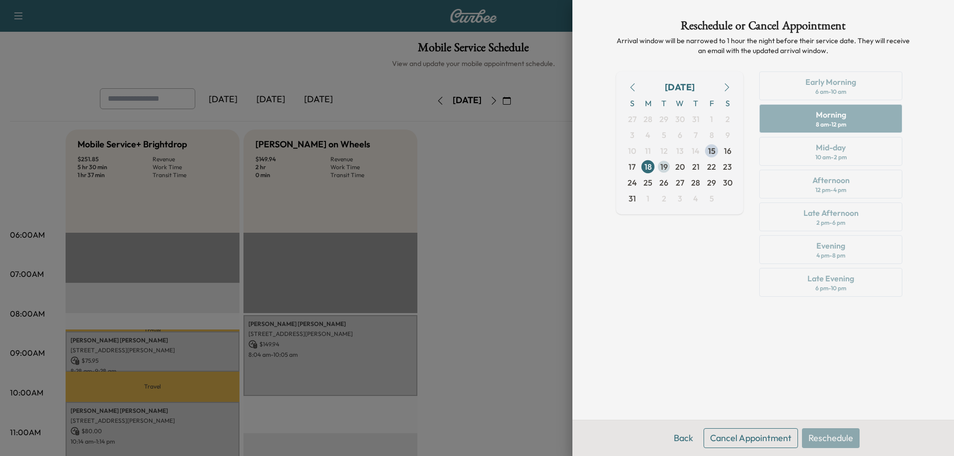
click at [661, 169] on span "19" at bounding box center [663, 167] width 7 height 12
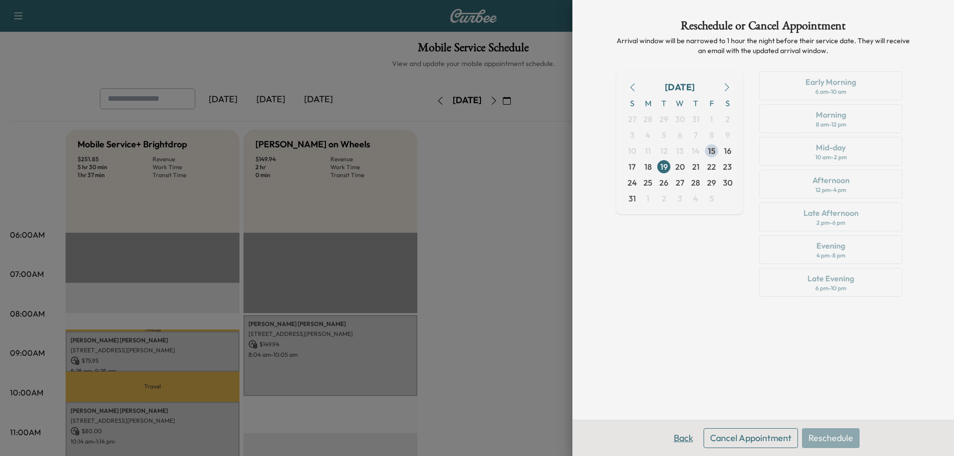
click at [681, 439] on button "Back" at bounding box center [683, 439] width 32 height 20
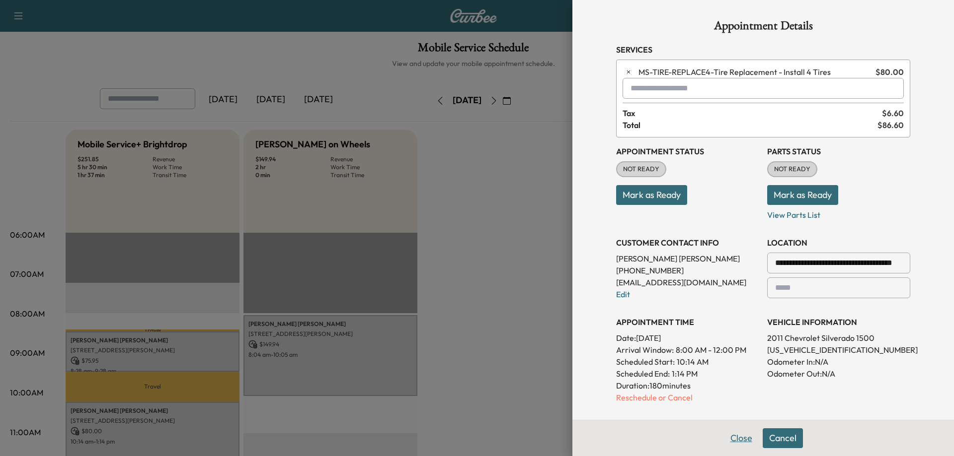
click at [735, 438] on button "Close" at bounding box center [741, 439] width 35 height 20
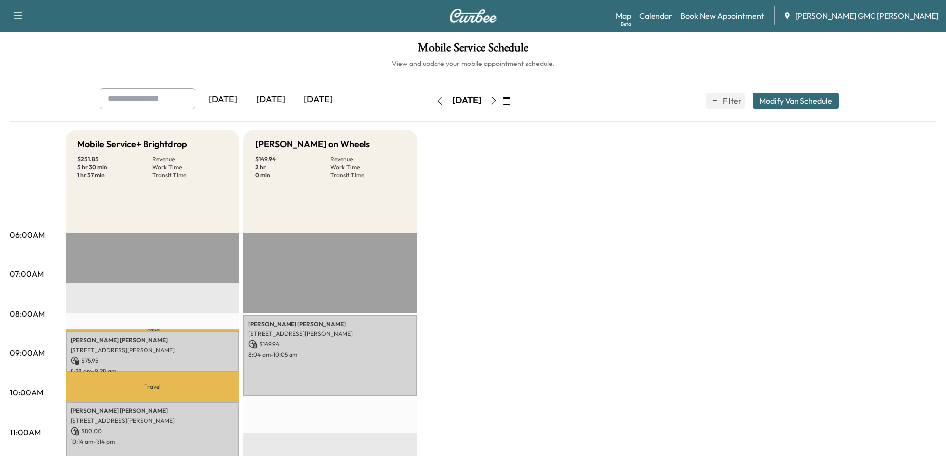
click at [782, 101] on button "Modify Van Schedule" at bounding box center [796, 101] width 86 height 16
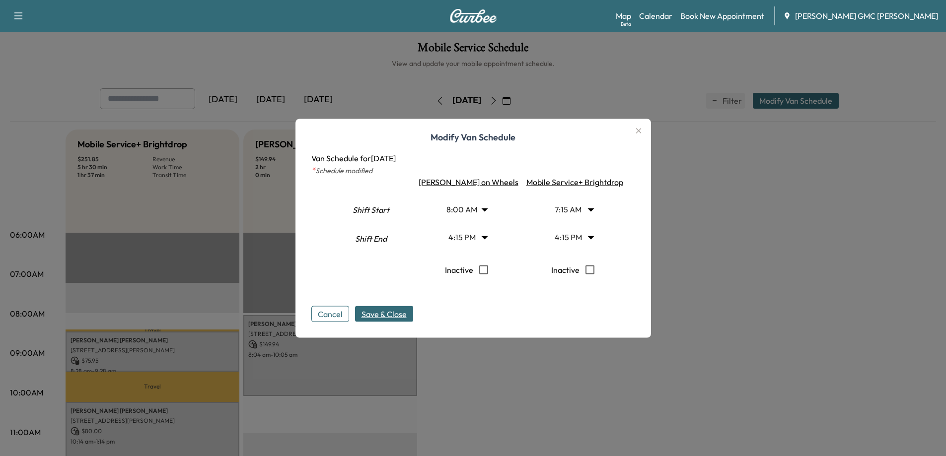
click at [633, 131] on icon "button" at bounding box center [639, 131] width 12 height 12
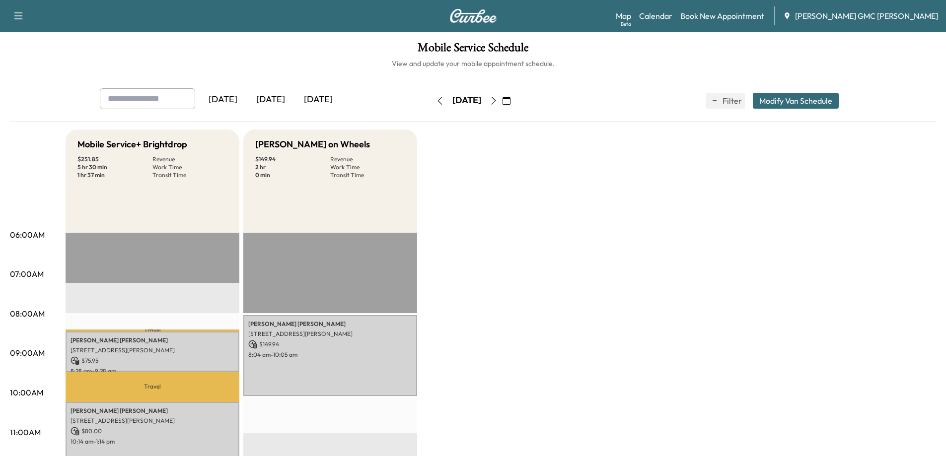
click at [498, 99] on icon "button" at bounding box center [494, 101] width 8 height 8
type input "*"
type input "****"
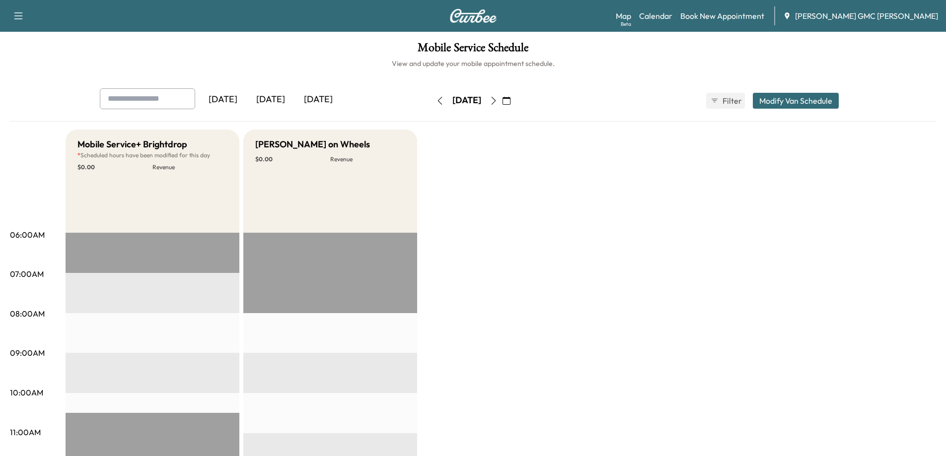
click at [802, 99] on button "Modify Van Schedule" at bounding box center [796, 101] width 86 height 16
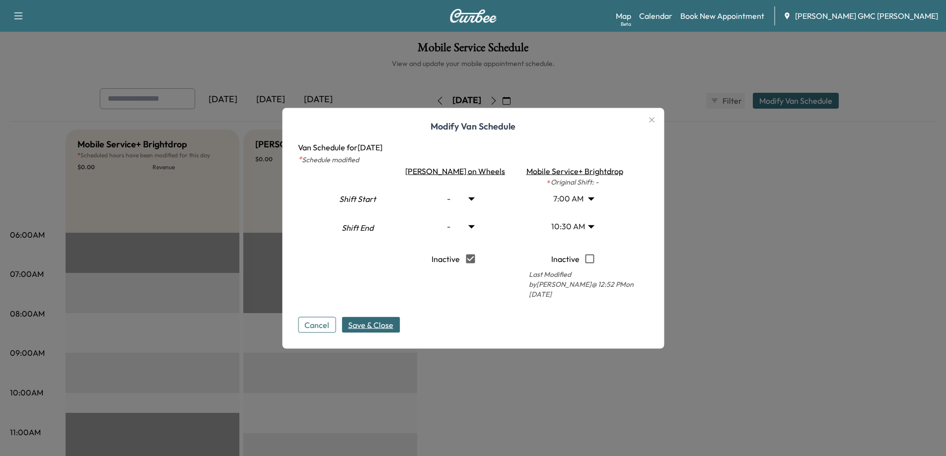
click at [579, 230] on body "Support Log Out Map Beta Calendar Book New Appointment [PERSON_NAME] GMC [PERSO…" at bounding box center [473, 228] width 946 height 456
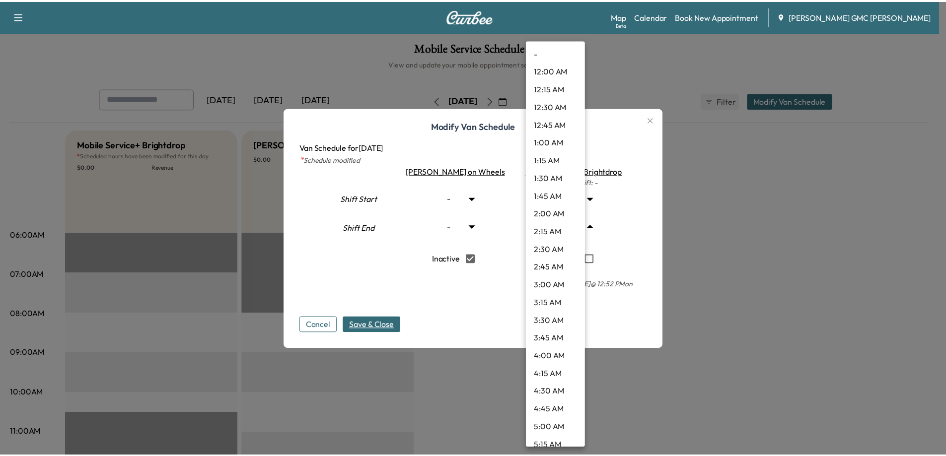
scroll to position [578, 0]
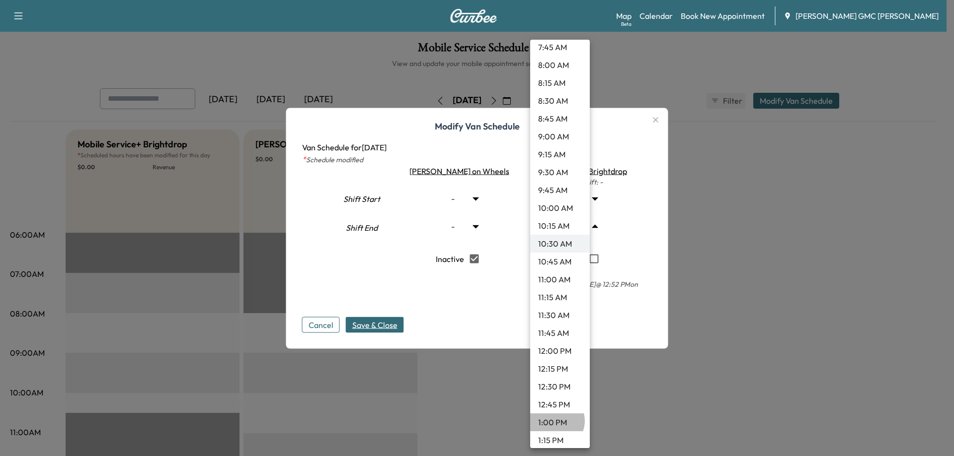
click at [554, 421] on li "1:00 PM" at bounding box center [560, 423] width 60 height 18
type input "**"
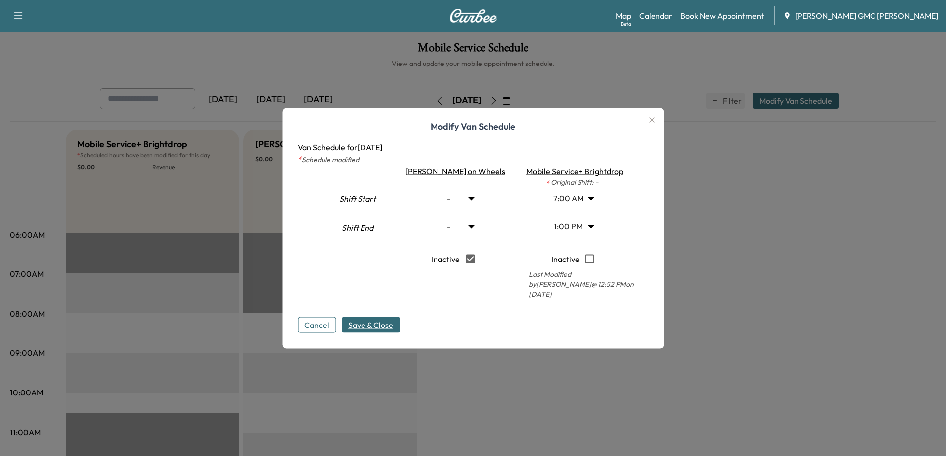
click at [393, 319] on span "Save & Close" at bounding box center [370, 325] width 45 height 12
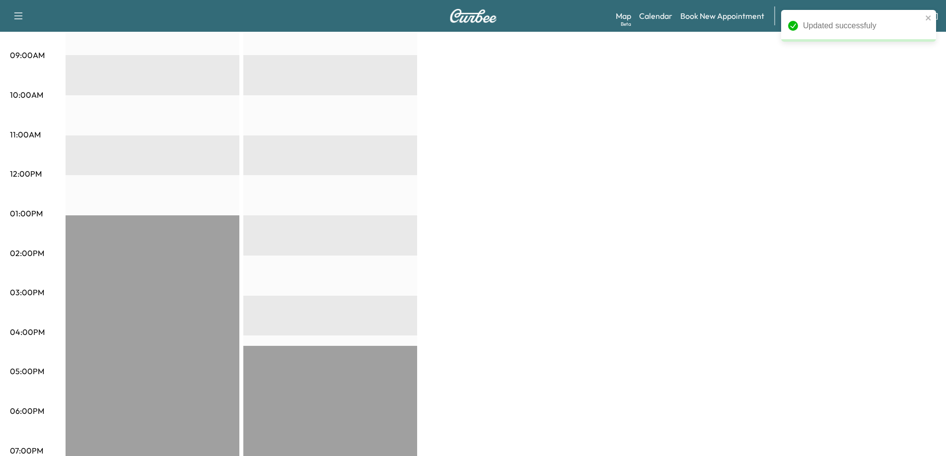
scroll to position [0, 0]
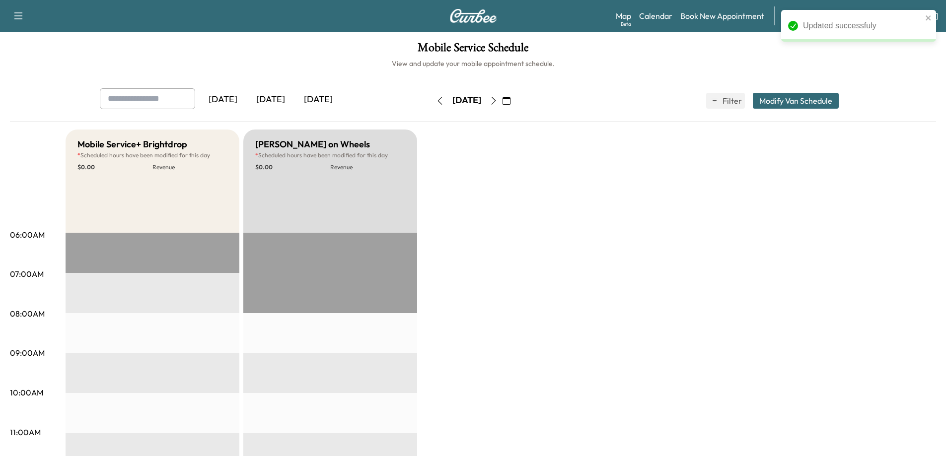
click at [436, 97] on icon "button" at bounding box center [440, 101] width 8 height 8
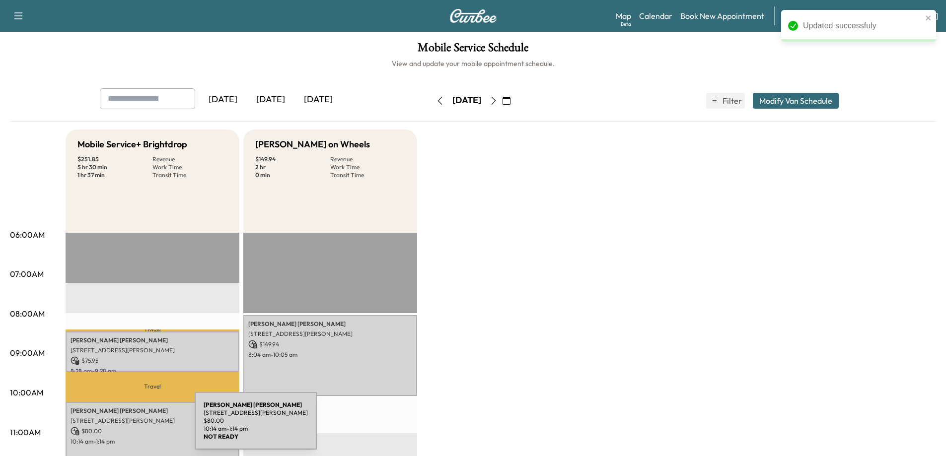
click at [120, 427] on p "$ 80.00" at bounding box center [153, 431] width 164 height 9
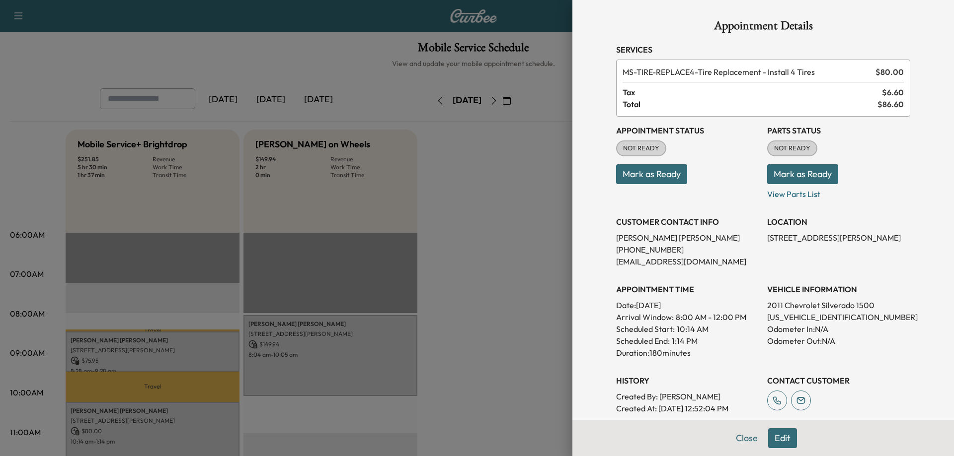
drag, startPoint x: 768, startPoint y: 435, endPoint x: 757, endPoint y: 396, distance: 40.9
click at [769, 435] on button "Edit" at bounding box center [782, 439] width 29 height 20
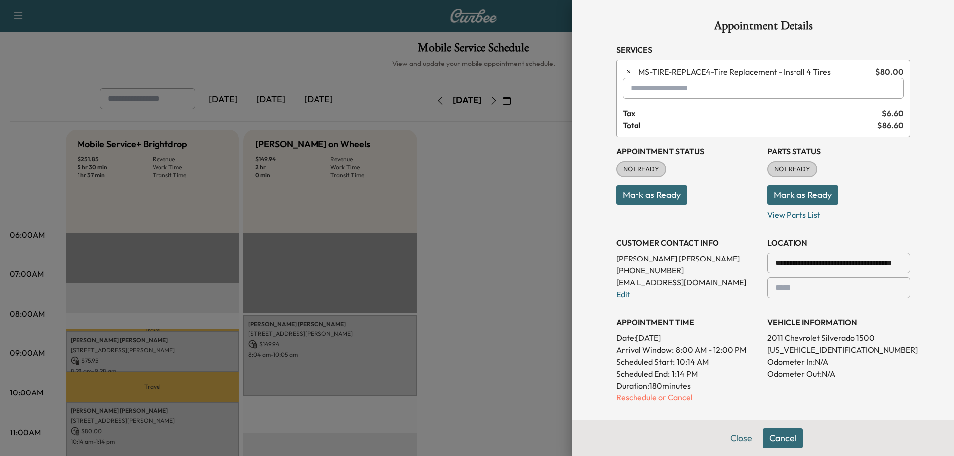
click at [661, 397] on p "Reschedule or Cancel" at bounding box center [687, 398] width 143 height 12
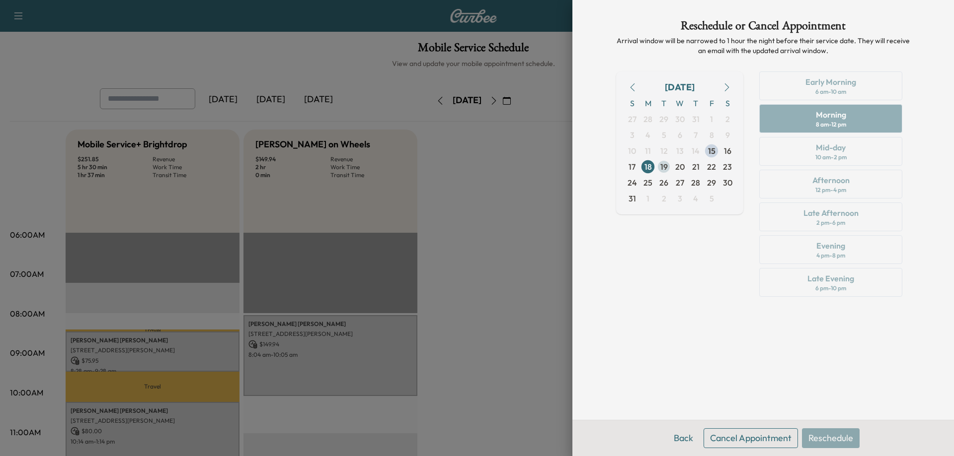
click at [666, 163] on span "19" at bounding box center [663, 167] width 7 height 12
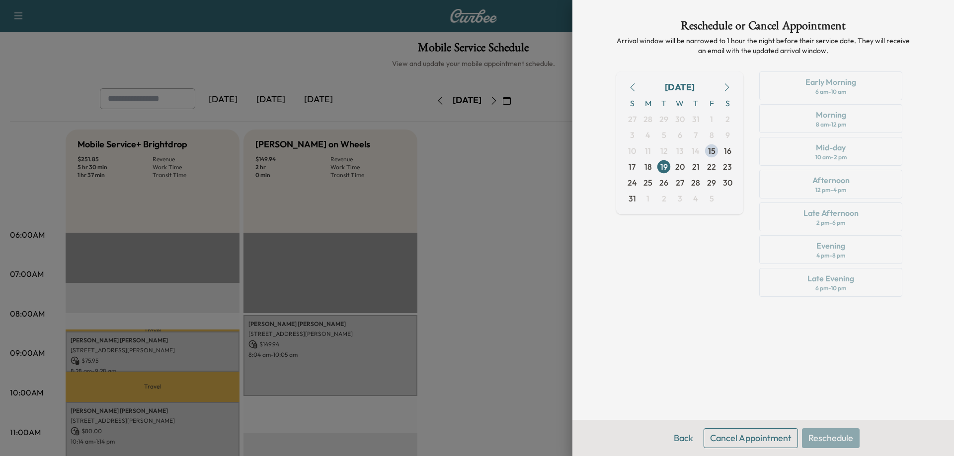
click at [739, 438] on button "Cancel Appointment" at bounding box center [750, 439] width 94 height 20
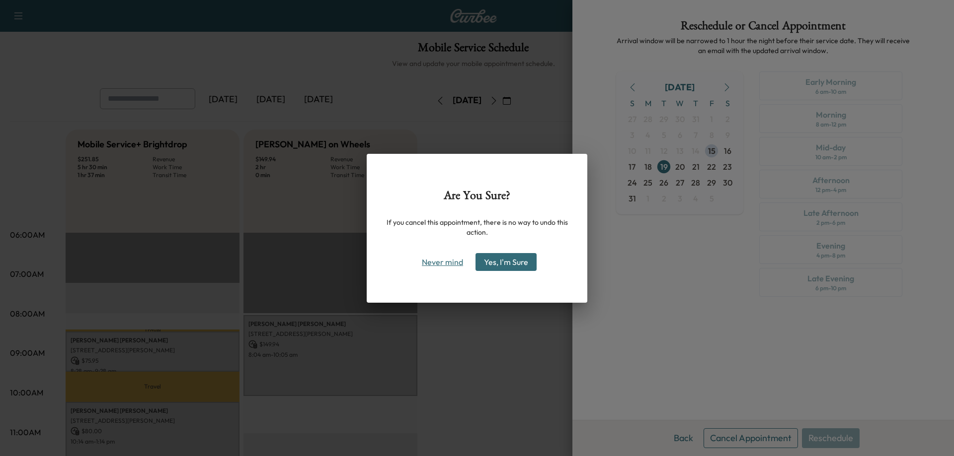
click at [444, 263] on button "Never mind" at bounding box center [442, 262] width 50 height 16
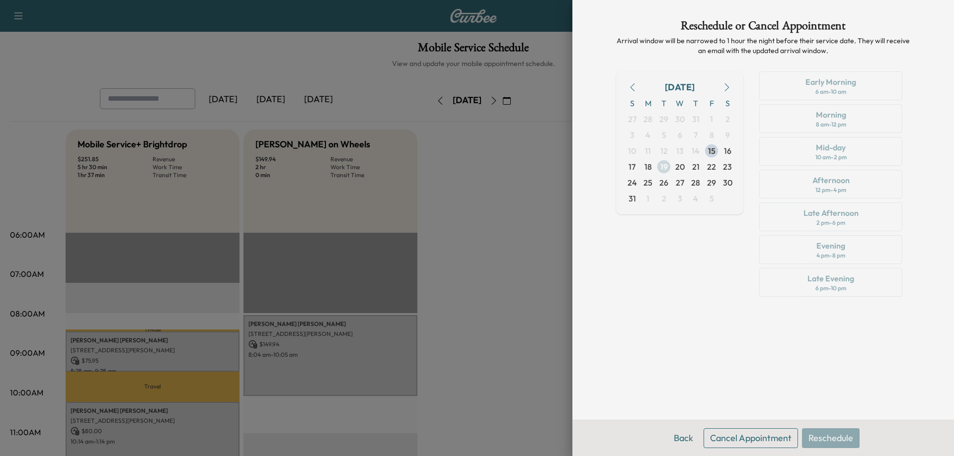
click at [665, 164] on span "19" at bounding box center [663, 167] width 7 height 12
click at [678, 164] on span "20" at bounding box center [679, 167] width 9 height 12
click at [693, 168] on span "21" at bounding box center [695, 167] width 7 height 12
click at [712, 167] on span "22" at bounding box center [711, 167] width 9 height 12
click at [660, 167] on span "19" at bounding box center [663, 167] width 7 height 12
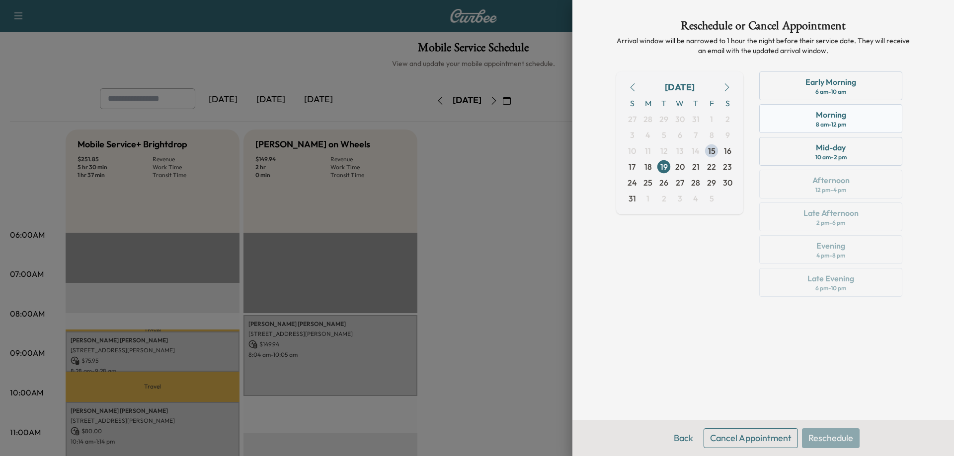
click at [876, 113] on div "Morning 8 am - 12 pm" at bounding box center [830, 118] width 143 height 29
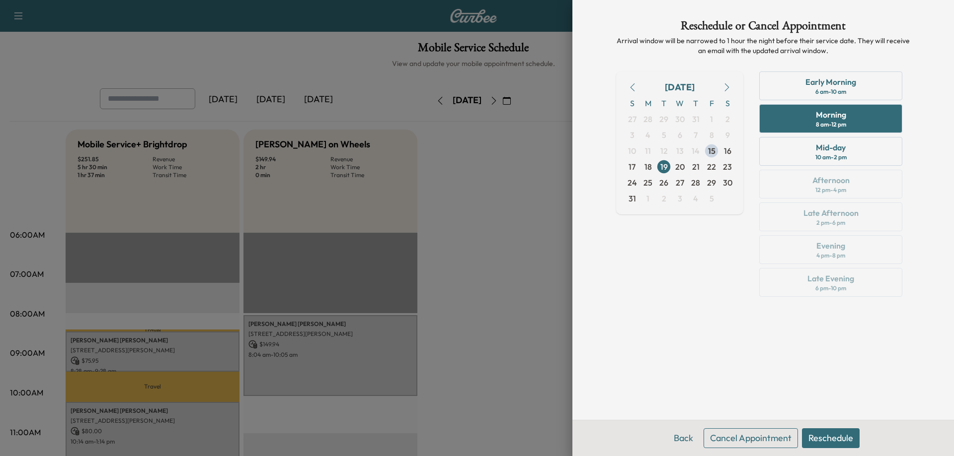
click at [846, 438] on button "Reschedule" at bounding box center [831, 439] width 58 height 20
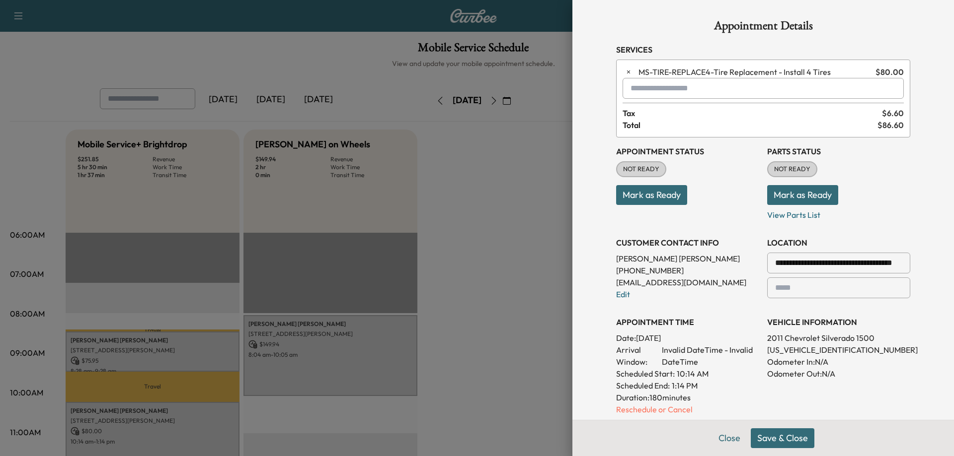
click at [788, 434] on button "Save & Close" at bounding box center [782, 439] width 64 height 20
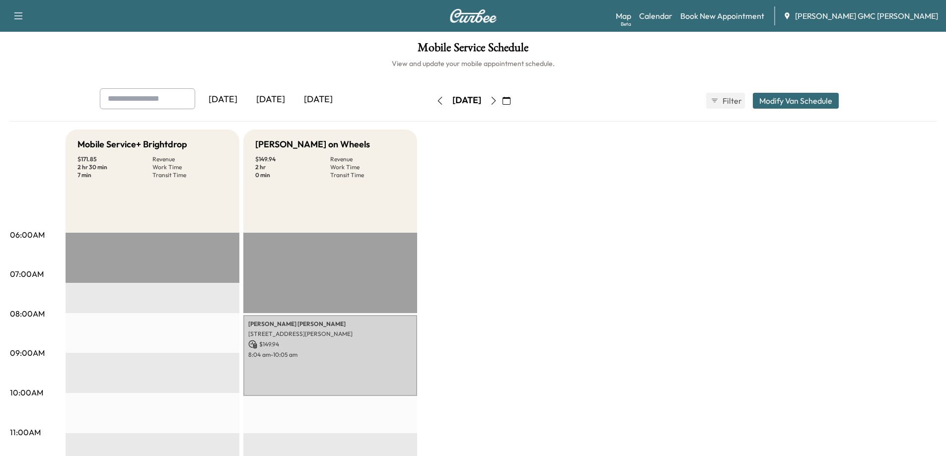
click at [498, 99] on icon "button" at bounding box center [494, 101] width 8 height 8
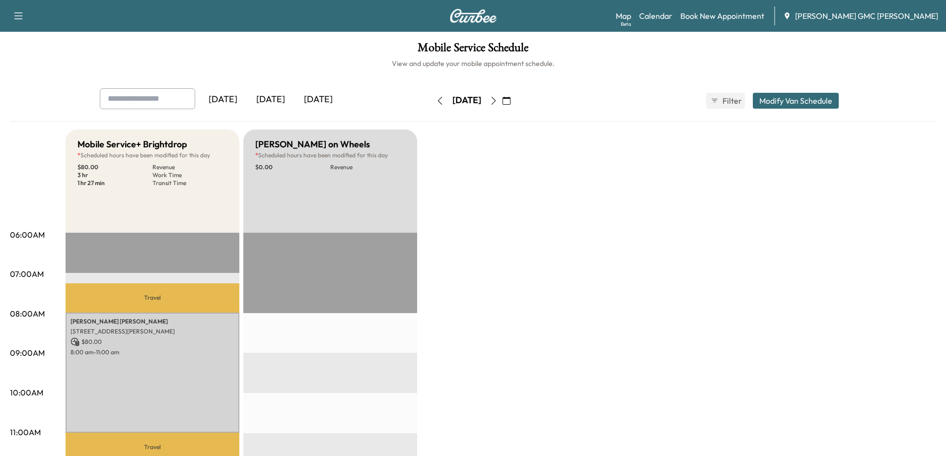
click at [436, 98] on icon "button" at bounding box center [440, 101] width 8 height 8
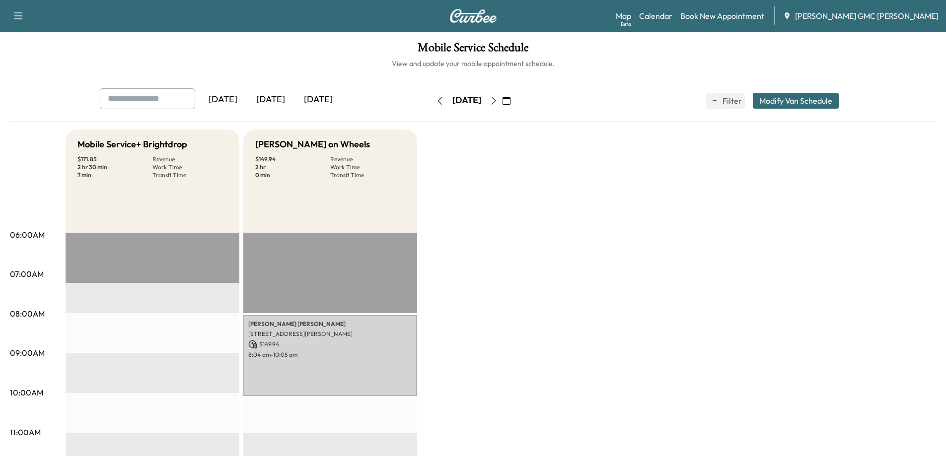
click at [809, 98] on button "Modify Van Schedule" at bounding box center [796, 101] width 86 height 16
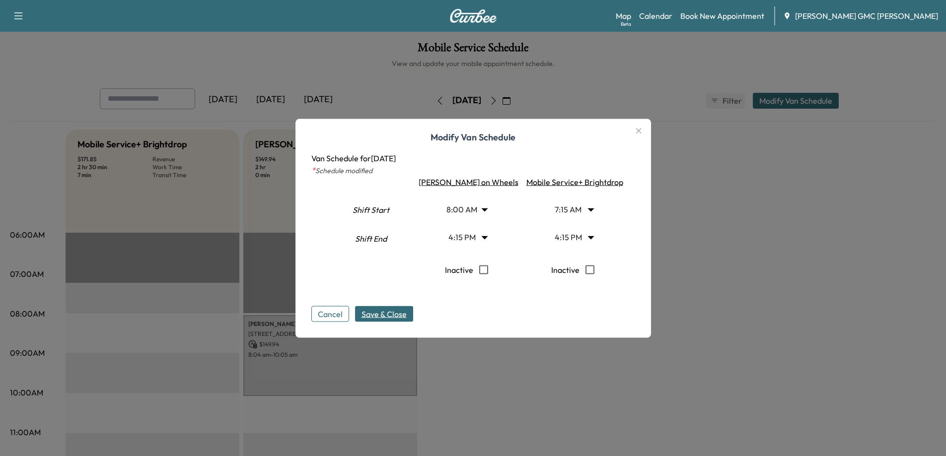
click at [633, 129] on icon "button" at bounding box center [639, 131] width 12 height 12
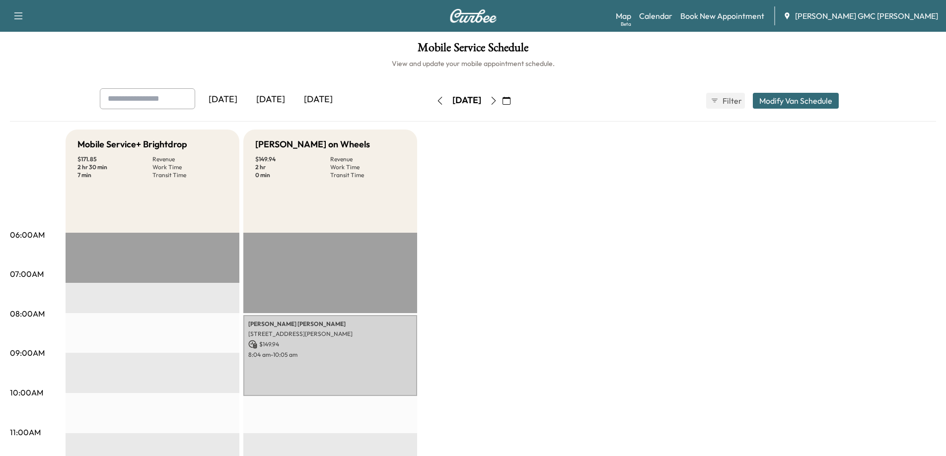
click at [498, 103] on icon "button" at bounding box center [494, 101] width 8 height 8
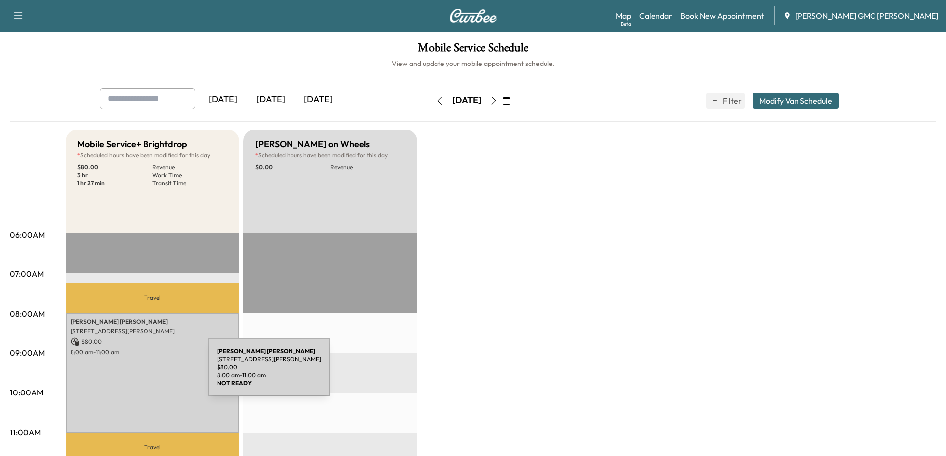
click at [134, 373] on div "[PERSON_NAME] [STREET_ADDRESS][PERSON_NAME] $ 80.00 8:00 am - 11:00 am" at bounding box center [153, 373] width 174 height 120
